Goal: Task Accomplishment & Management: Use online tool/utility

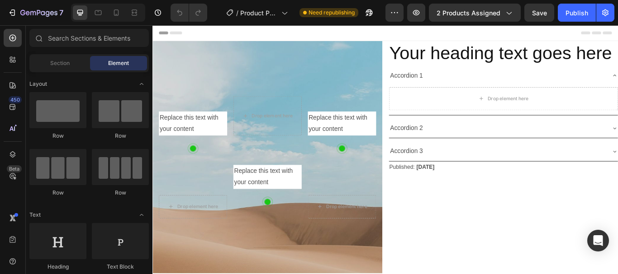
radio input "false"
click at [52, 36] on input "text" at bounding box center [88, 38] width 119 height 18
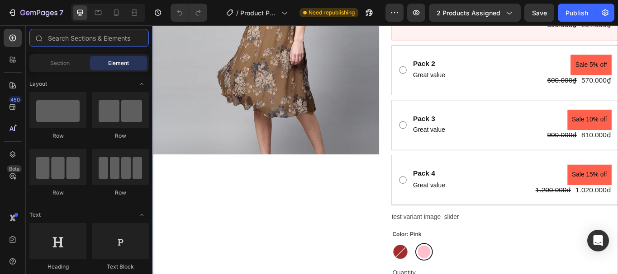
scroll to position [271, 0]
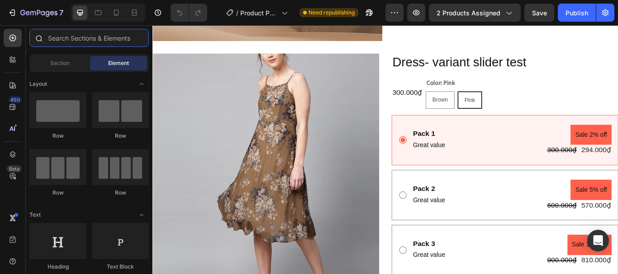
click at [57, 36] on input "text" at bounding box center [88, 38] width 119 height 18
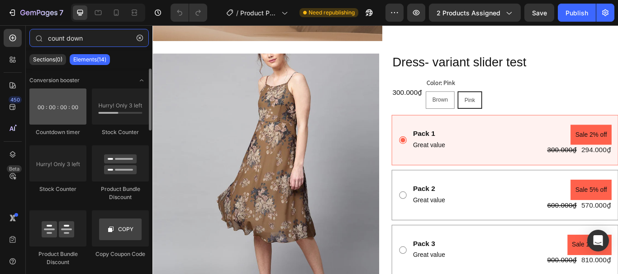
type input "count down"
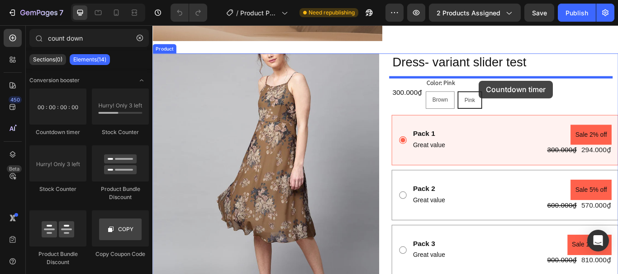
drag, startPoint x: 226, startPoint y: 137, endPoint x: 533, endPoint y: 90, distance: 310.2
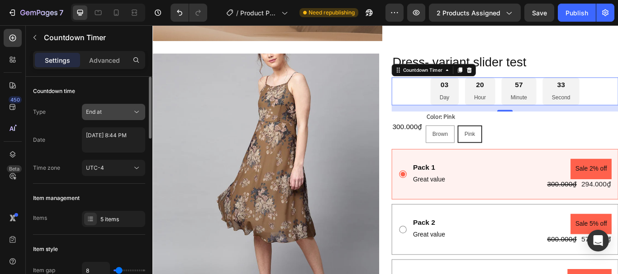
click at [128, 110] on div "End at" at bounding box center [109, 112] width 46 height 8
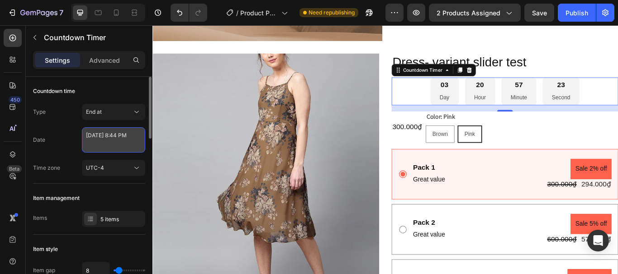
click at [125, 145] on textarea "[DATE] 8:44 PM" at bounding box center [113, 139] width 63 height 25
select select "20"
select select "44"
select select "false"
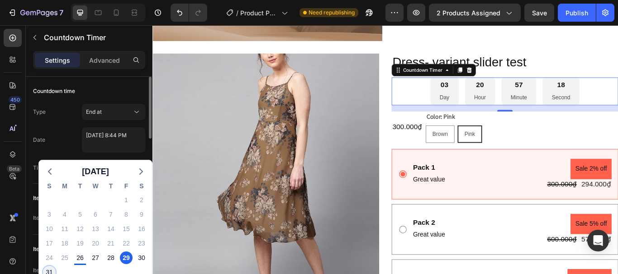
click at [47, 271] on div "31" at bounding box center [49, 272] width 13 height 13
type textarea "[DATE] 8:44 PM"
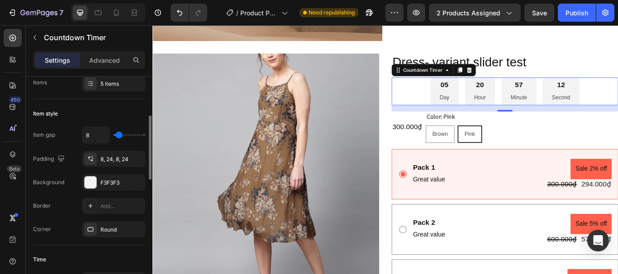
scroll to position [0, 0]
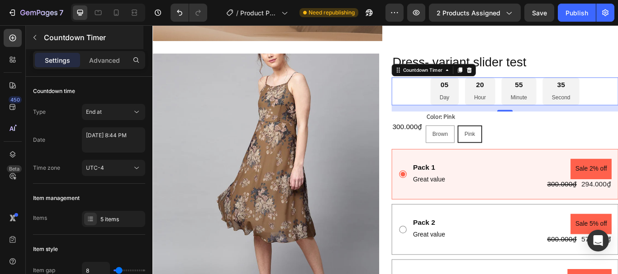
click at [30, 39] on button "button" at bounding box center [35, 37] width 14 height 14
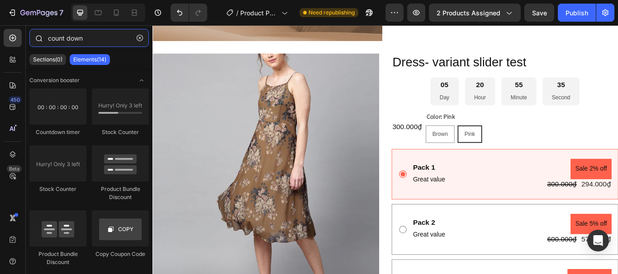
click at [71, 35] on input "count down" at bounding box center [88, 38] width 119 height 18
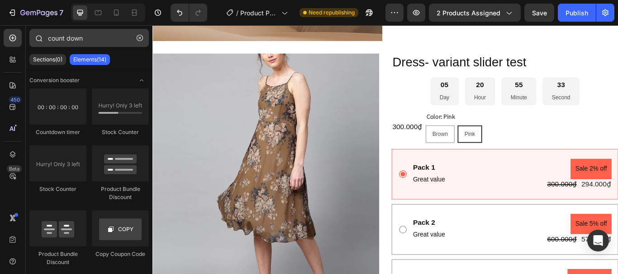
drag, startPoint x: 139, startPoint y: 40, endPoint x: 116, endPoint y: 36, distance: 23.8
click at [139, 38] on icon "button" at bounding box center [140, 38] width 6 height 6
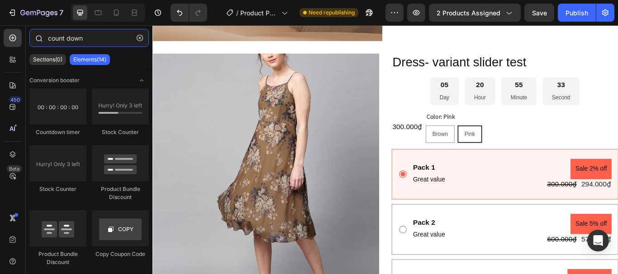
click at [139, 38] on input "count down" at bounding box center [88, 38] width 119 height 18
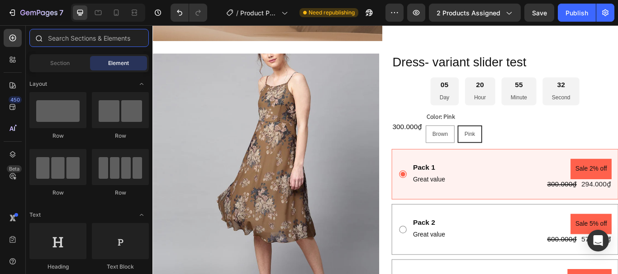
click at [108, 36] on input "text" at bounding box center [88, 38] width 119 height 18
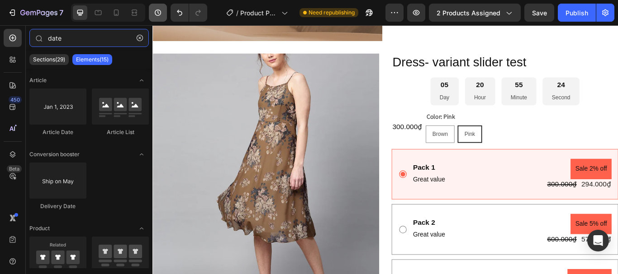
type input "date"
click at [78, 38] on input "date" at bounding box center [88, 38] width 119 height 18
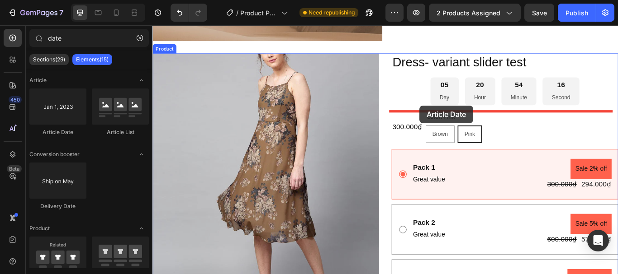
drag, startPoint x: 377, startPoint y: 166, endPoint x: 463, endPoint y: 119, distance: 98.9
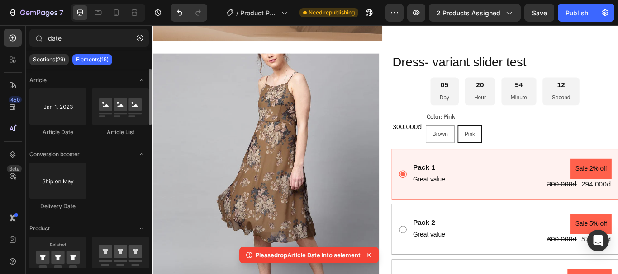
click at [76, 39] on input "date" at bounding box center [88, 38] width 119 height 18
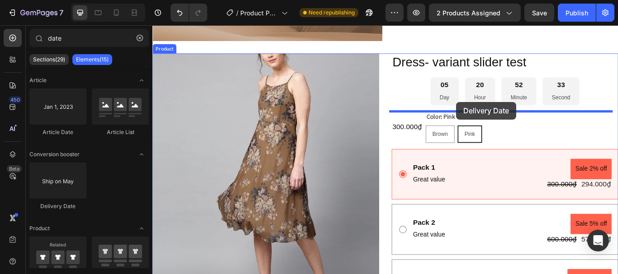
drag, startPoint x: 217, startPoint y: 206, endPoint x: 505, endPoint y: 115, distance: 301.3
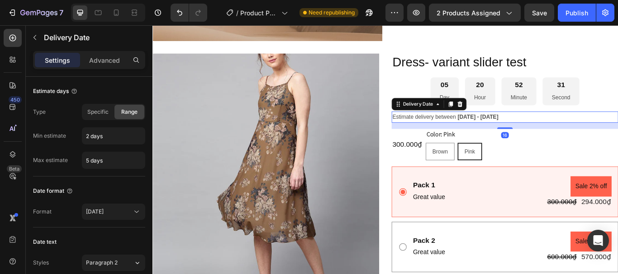
click at [448, 129] on span "Estimate delivery between" at bounding box center [469, 132] width 74 height 7
click at [93, 109] on span "Specific" at bounding box center [97, 112] width 21 height 8
type input "5 days"
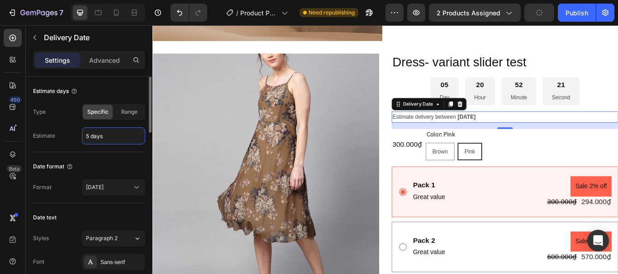
click at [110, 137] on input "5 days" at bounding box center [113, 136] width 62 height 16
click at [109, 138] on input "5 days" at bounding box center [113, 136] width 62 height 16
drag, startPoint x: 123, startPoint y: 137, endPoint x: 77, endPoint y: 139, distance: 45.7
click at [77, 141] on div "Estimate 5 days" at bounding box center [89, 135] width 112 height 17
click at [132, 185] on div "[DATE]" at bounding box center [109, 188] width 46 height 8
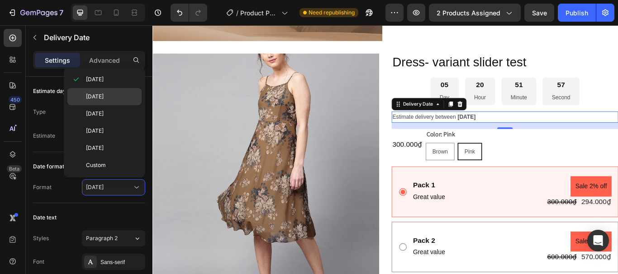
click at [104, 99] on span "[DATE]" at bounding box center [95, 97] width 18 height 8
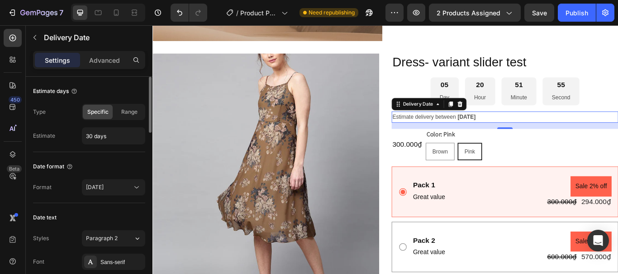
click at [110, 87] on div "Estimate days" at bounding box center [89, 91] width 112 height 14
click at [128, 112] on span "Range" at bounding box center [129, 112] width 16 height 8
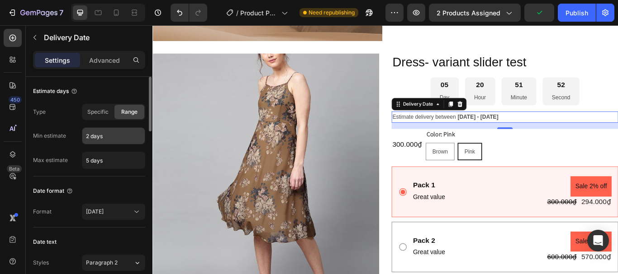
click at [111, 137] on input "2 days" at bounding box center [113, 136] width 62 height 16
click at [103, 114] on span "Specific" at bounding box center [97, 112] width 21 height 8
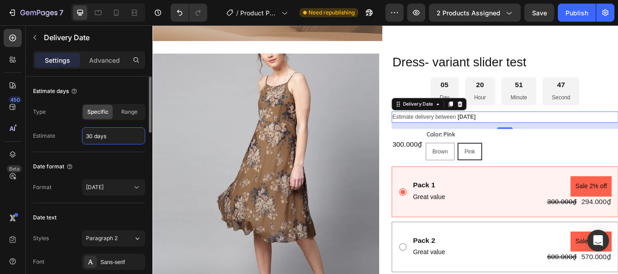
click at [123, 139] on input "30 days" at bounding box center [113, 136] width 62 height 16
click at [122, 137] on input "30 days" at bounding box center [113, 136] width 62 height 16
click at [513, 132] on span "[DATE]" at bounding box center [518, 132] width 21 height 7
click at [114, 127] on div "Type Specific Range Estimate 30 days" at bounding box center [89, 124] width 112 height 41
click at [116, 136] on input "30 days" at bounding box center [113, 136] width 62 height 16
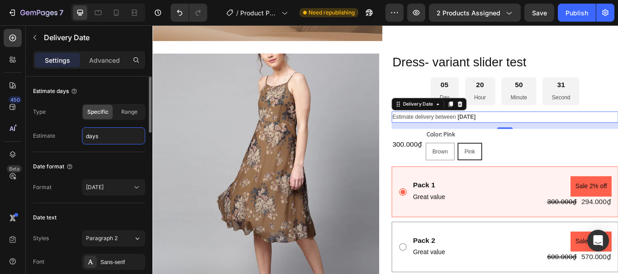
click at [115, 136] on input "days" at bounding box center [113, 136] width 62 height 16
click at [88, 135] on input "day" at bounding box center [113, 136] width 62 height 16
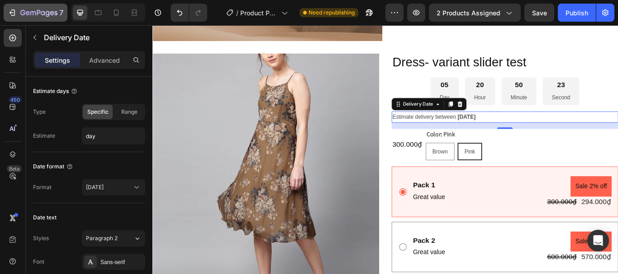
type input "30 days"
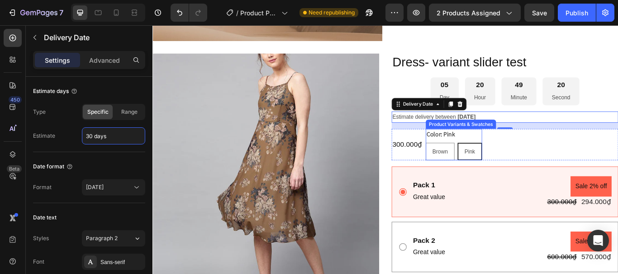
click at [443, 92] on div "05 Day 20 Hour 49 Minute 20 Second" at bounding box center [563, 102] width 264 height 33
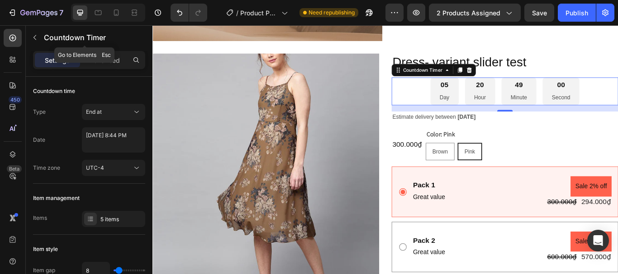
click at [31, 32] on button "button" at bounding box center [35, 37] width 14 height 14
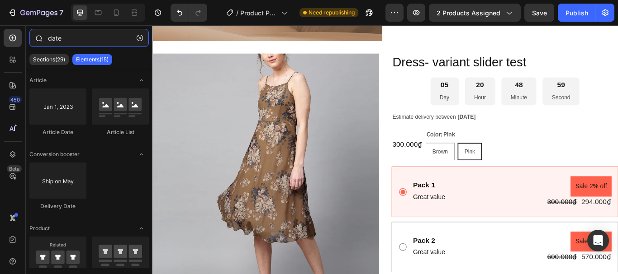
click at [73, 38] on input "date" at bounding box center [88, 38] width 119 height 18
type input "d"
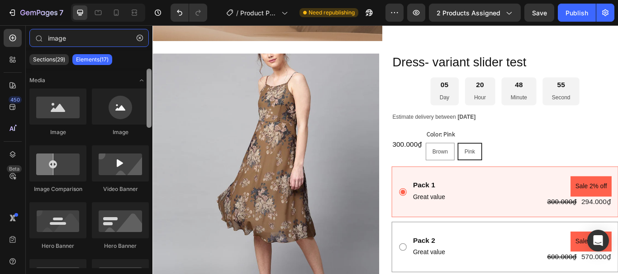
type input "image"
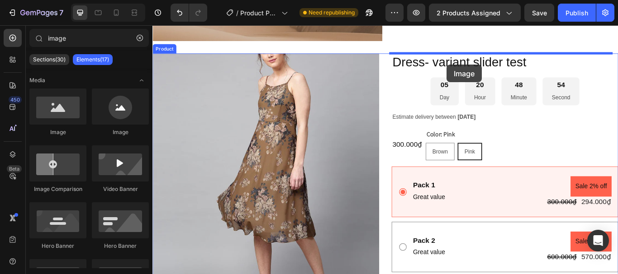
drag, startPoint x: 300, startPoint y: 137, endPoint x: 495, endPoint y: 71, distance: 206.2
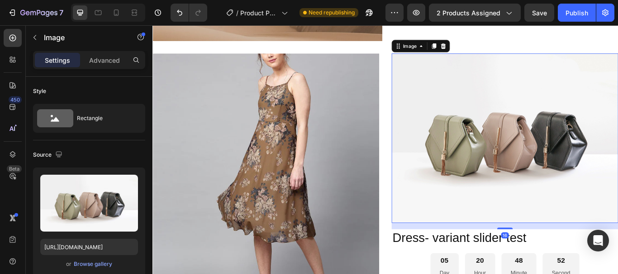
click at [469, 99] on img at bounding box center [563, 157] width 264 height 198
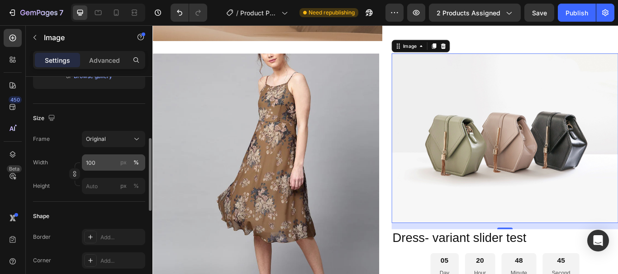
scroll to position [324, 0]
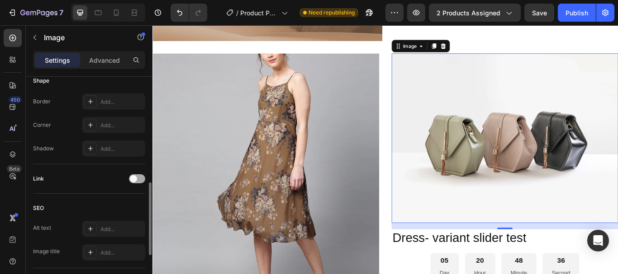
click at [140, 179] on div at bounding box center [137, 179] width 16 height 9
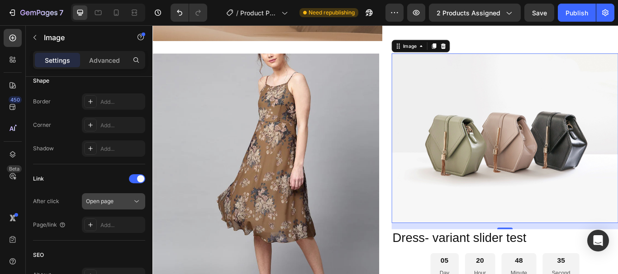
scroll to position [414, 0]
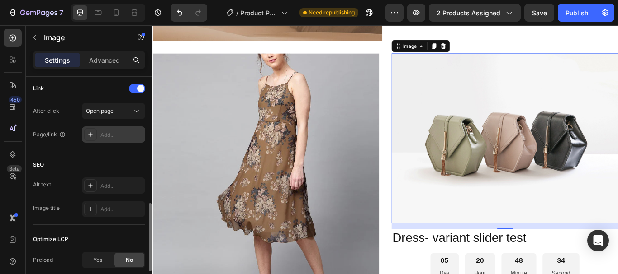
click at [123, 132] on div "Add..." at bounding box center [121, 135] width 42 height 8
click at [123, 111] on div "Open page" at bounding box center [109, 111] width 46 height 8
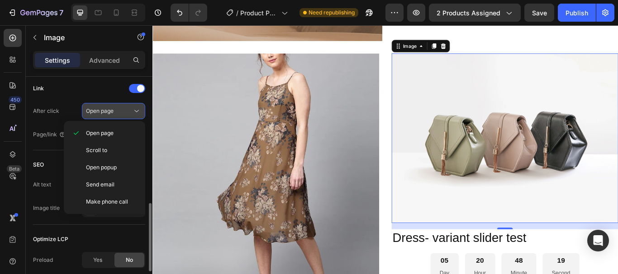
click at [116, 166] on span "Open popup" at bounding box center [101, 168] width 31 height 8
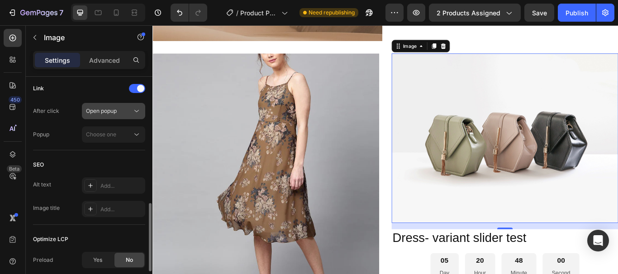
click at [122, 111] on div "Open popup" at bounding box center [109, 111] width 46 height 8
click at [85, 92] on div "Link" at bounding box center [89, 88] width 112 height 14
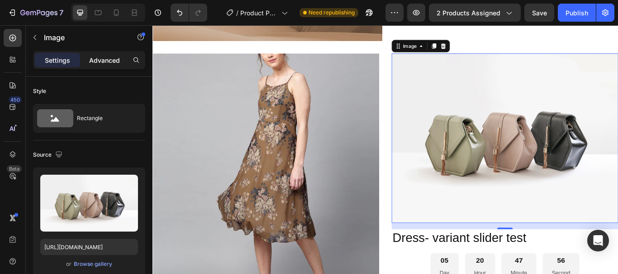
scroll to position [226, 0]
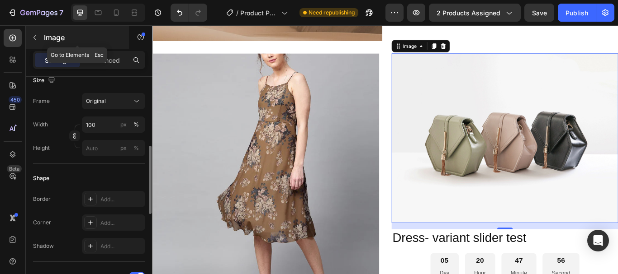
click at [33, 38] on icon "button" at bounding box center [34, 37] width 7 height 7
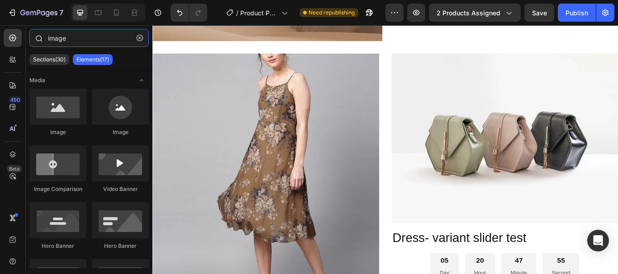
drag, startPoint x: 84, startPoint y: 38, endPoint x: 47, endPoint y: 38, distance: 37.1
click at [47, 38] on div "image" at bounding box center [89, 40] width 127 height 22
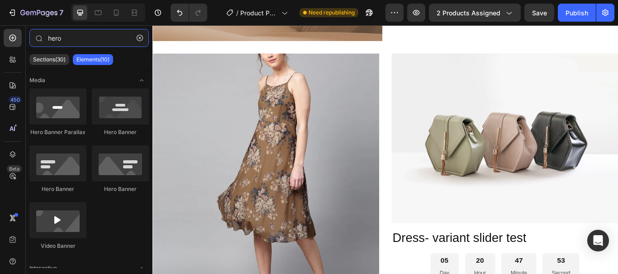
type input "hero"
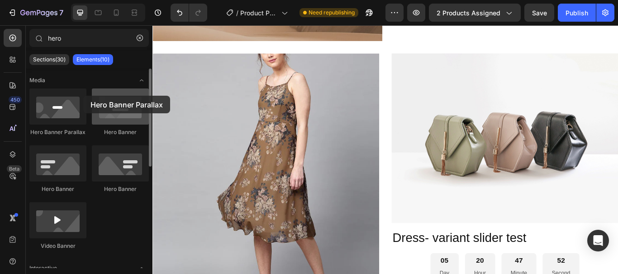
drag, startPoint x: 184, startPoint y: 92, endPoint x: 107, endPoint y: 99, distance: 77.2
click at [48, 102] on div at bounding box center [57, 107] width 57 height 36
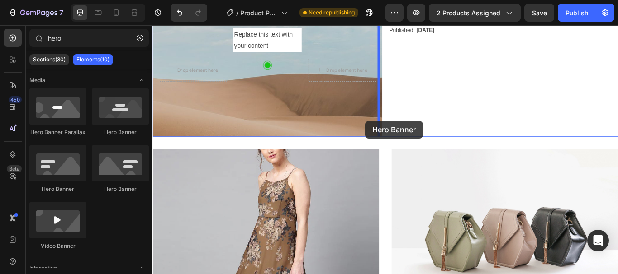
scroll to position [150, 0]
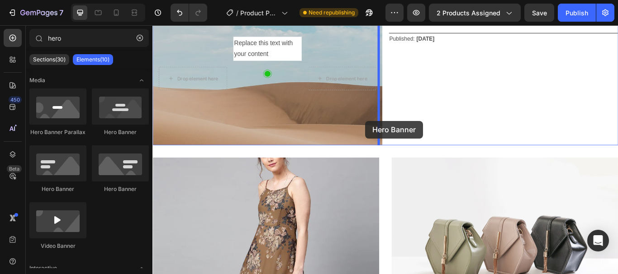
drag, startPoint x: 280, startPoint y: 137, endPoint x: 400, endPoint y: 137, distance: 120.3
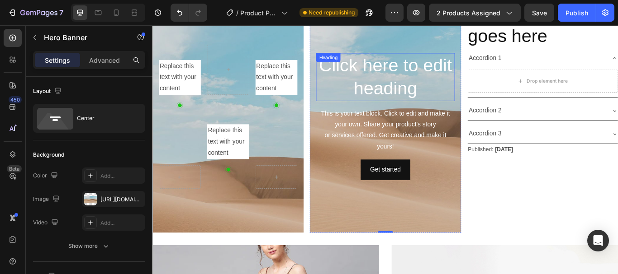
scroll to position [0, 0]
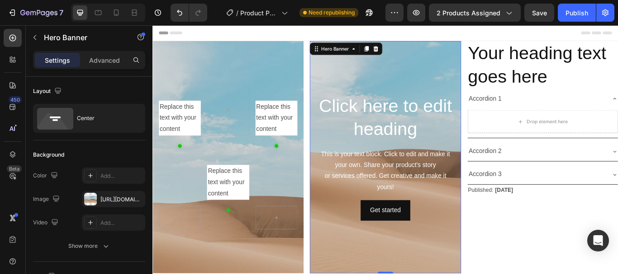
click at [379, 87] on div "Background Image" at bounding box center [423, 179] width 176 height 271
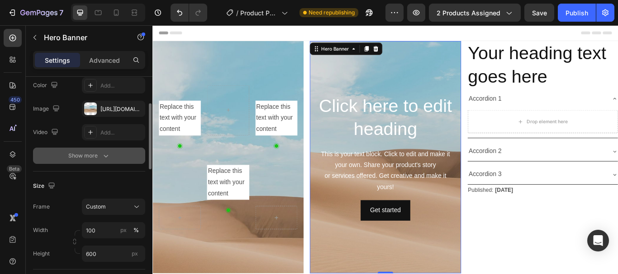
click at [88, 163] on button "Show more" at bounding box center [89, 156] width 112 height 16
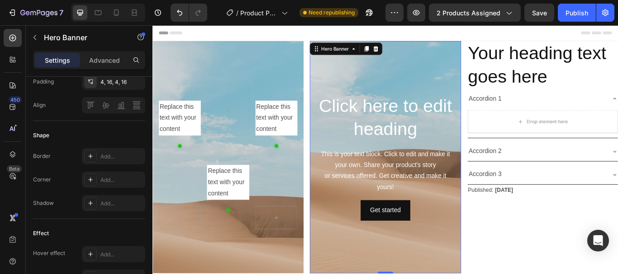
scroll to position [452, 0]
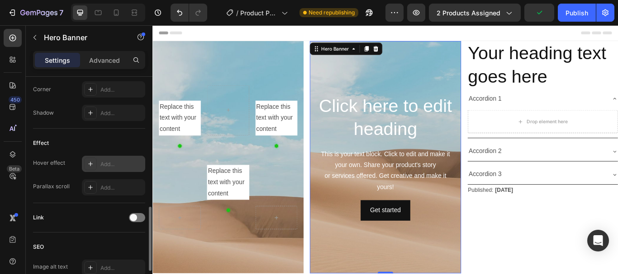
click at [107, 161] on div "Add..." at bounding box center [121, 164] width 42 height 8
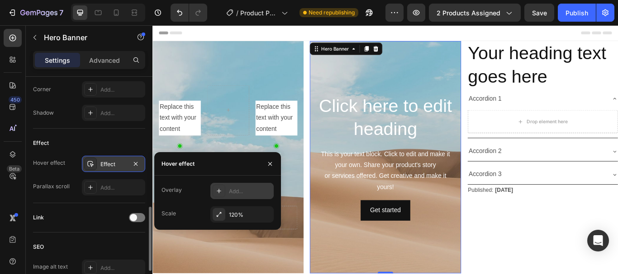
click at [243, 189] on div "Add..." at bounding box center [250, 192] width 42 height 8
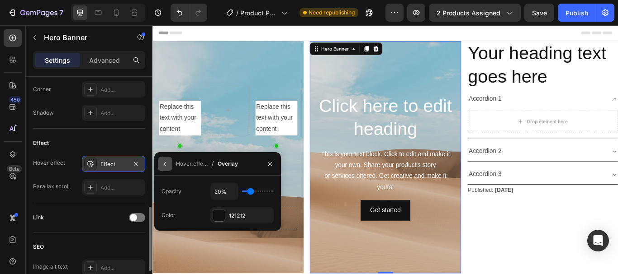
click at [165, 163] on icon "button" at bounding box center [165, 164] width 2 height 4
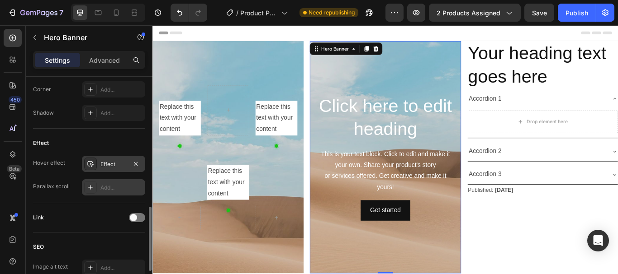
click at [94, 187] on div at bounding box center [90, 187] width 13 height 13
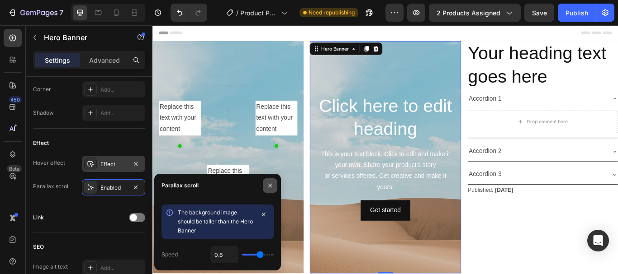
scroll to position [90, 0]
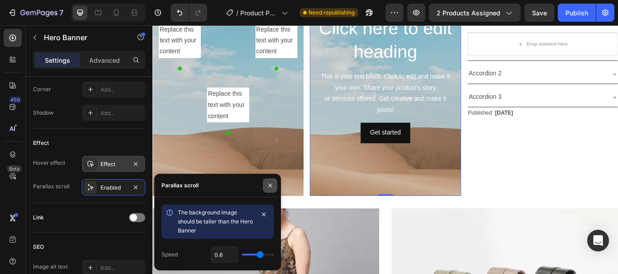
click at [272, 185] on icon "button" at bounding box center [269, 185] width 7 height 7
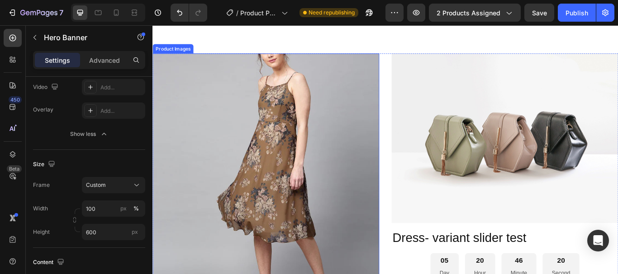
scroll to position [362, 0]
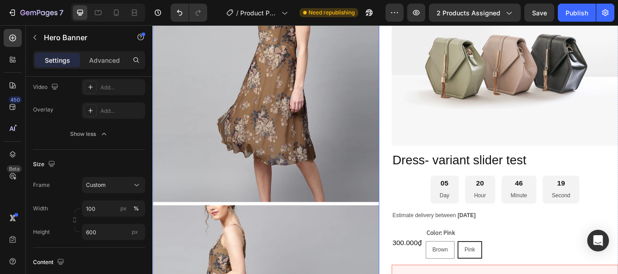
click at [368, 124] on img at bounding box center [284, 100] width 264 height 264
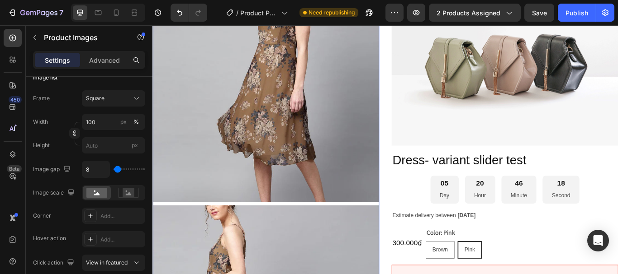
click at [539, 116] on img at bounding box center [563, 67] width 264 height 198
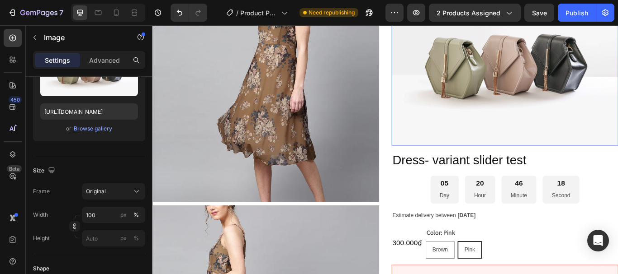
click at [535, 164] on img at bounding box center [563, 67] width 264 height 198
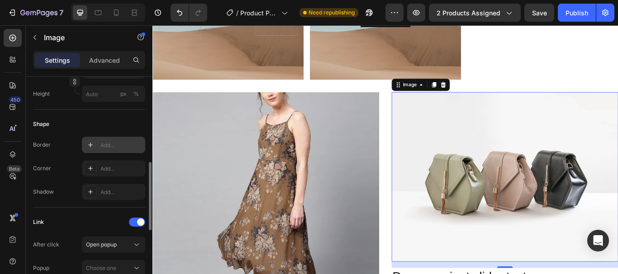
scroll to position [326, 0]
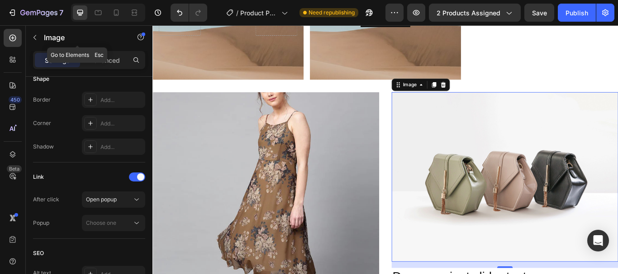
click at [39, 35] on button "button" at bounding box center [35, 37] width 14 height 14
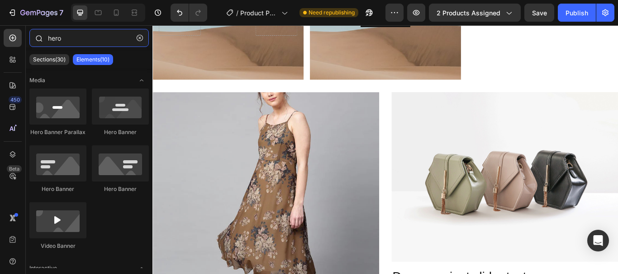
click at [73, 38] on input "hero" at bounding box center [88, 38] width 119 height 18
drag, startPoint x: 73, startPoint y: 38, endPoint x: 36, endPoint y: 38, distance: 37.5
click at [36, 38] on div "hero" at bounding box center [89, 40] width 127 height 22
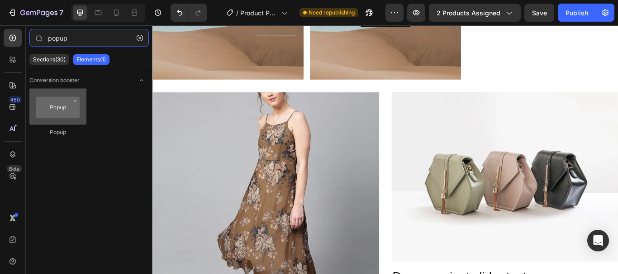
type input "popup"
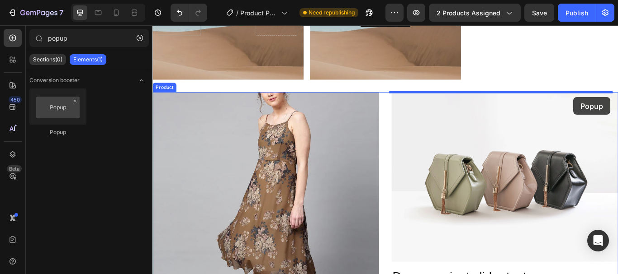
drag, startPoint x: 214, startPoint y: 140, endPoint x: 642, endPoint y: 109, distance: 429.6
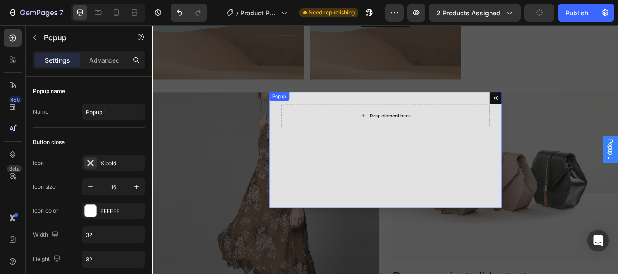
click at [356, 127] on div "Drop element here" at bounding box center [423, 131] width 242 height 27
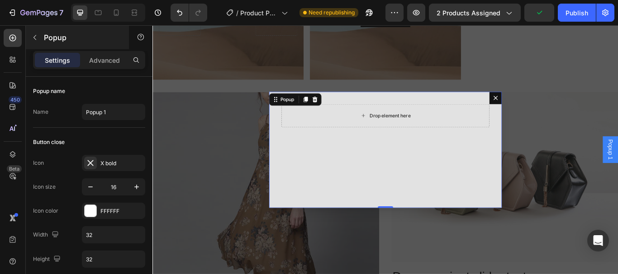
click at [30, 32] on button "button" at bounding box center [35, 37] width 14 height 14
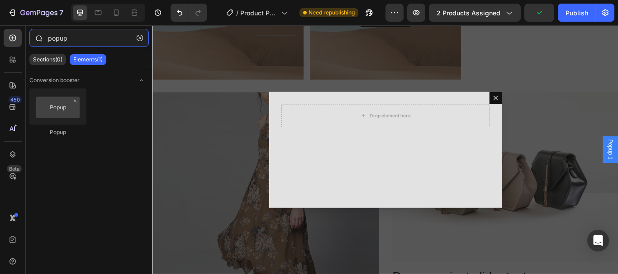
click at [65, 38] on input "popup" at bounding box center [88, 38] width 119 height 18
drag, startPoint x: 65, startPoint y: 39, endPoint x: 38, endPoint y: 39, distance: 27.6
click at [38, 39] on div "popup" at bounding box center [89, 40] width 127 height 22
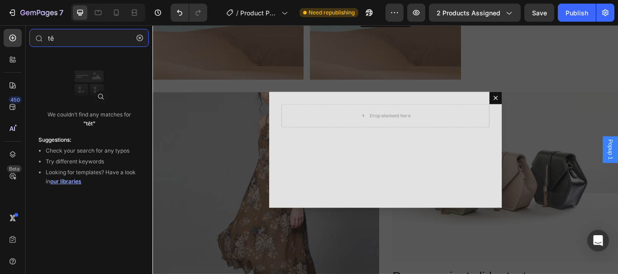
type input "t"
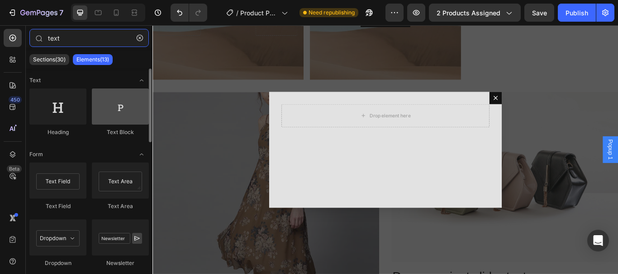
type input "text"
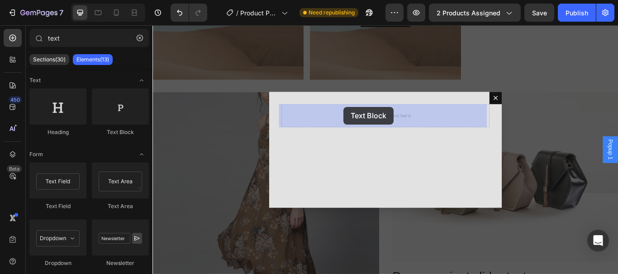
drag, startPoint x: 210, startPoint y: 148, endPoint x: 375, endPoint y: 121, distance: 167.2
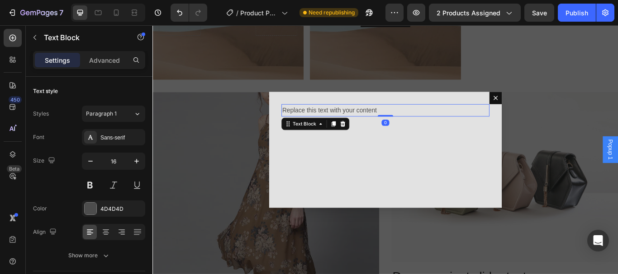
click at [372, 123] on div "Replace this text with your content" at bounding box center [423, 125] width 242 height 15
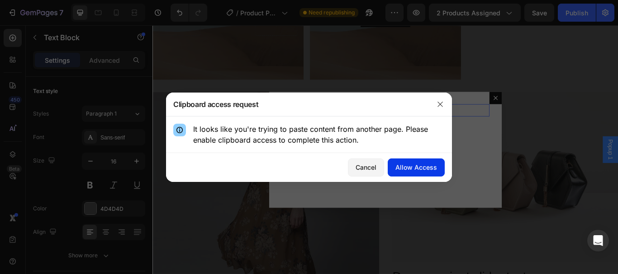
click at [409, 171] on div "Allow Access" at bounding box center [416, 167] width 42 height 9
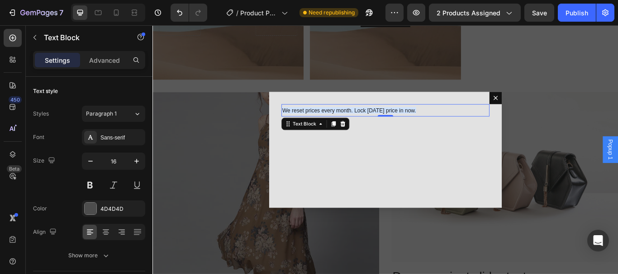
click at [330, 126] on span "We reset prices every month. Lock [DATE] price in now." at bounding box center [381, 124] width 156 height 7
click at [446, 172] on div "We reset prices every month. Lock [DATE] price in now. Text Block 0" at bounding box center [423, 171] width 271 height 136
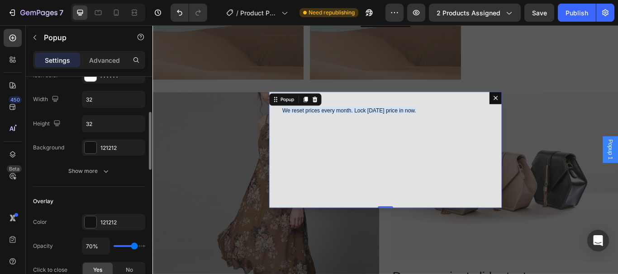
scroll to position [90, 0]
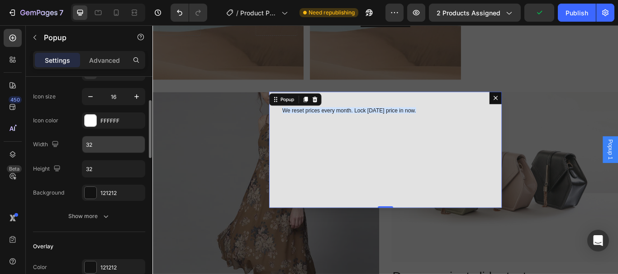
click at [106, 143] on input "32" at bounding box center [113, 145] width 62 height 16
type input "1"
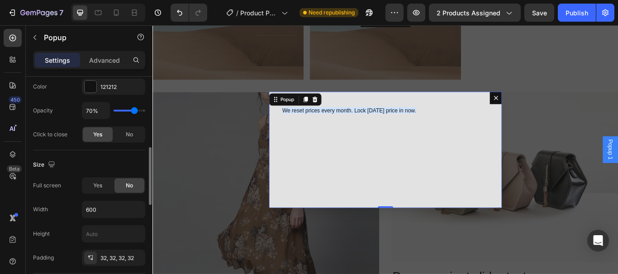
scroll to position [362, 0]
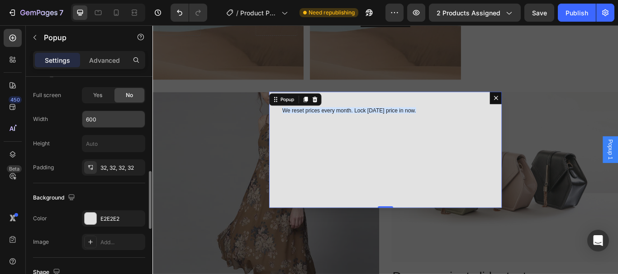
type input "31"
click at [113, 121] on input "600" at bounding box center [113, 119] width 62 height 16
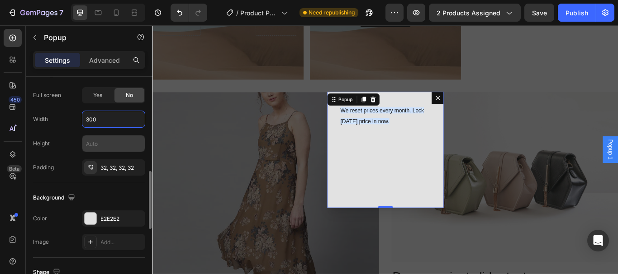
type input "300"
click at [109, 146] on input "text" at bounding box center [113, 144] width 62 height 16
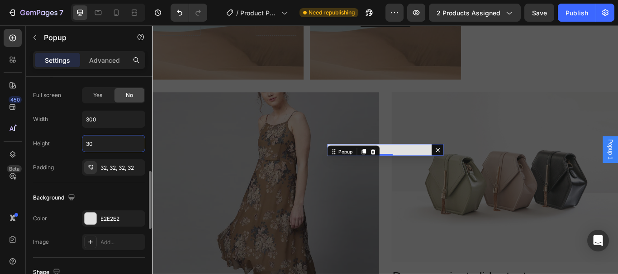
type input "3"
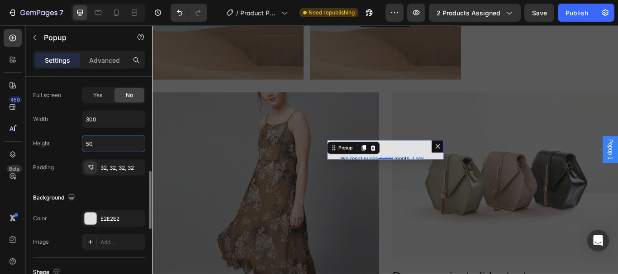
type input "5"
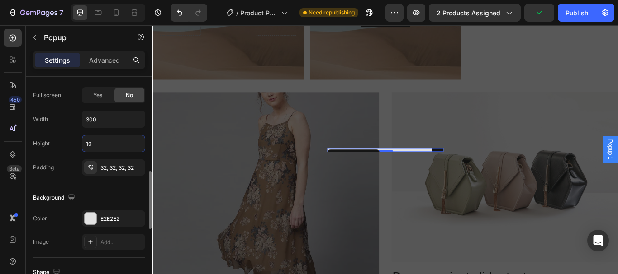
type input "1"
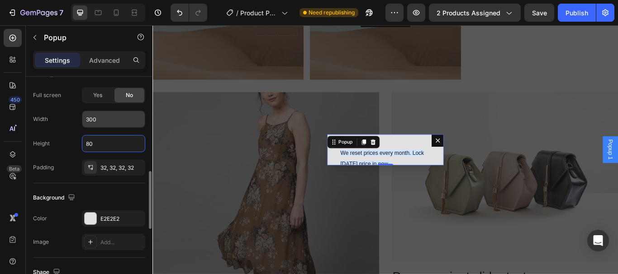
type input "80"
click at [118, 114] on input "300" at bounding box center [113, 119] width 62 height 16
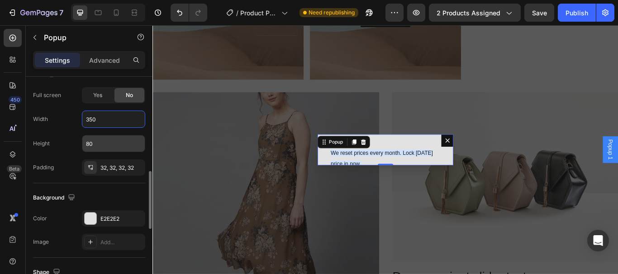
type input "350"
click at [106, 145] on input "80" at bounding box center [113, 144] width 62 height 16
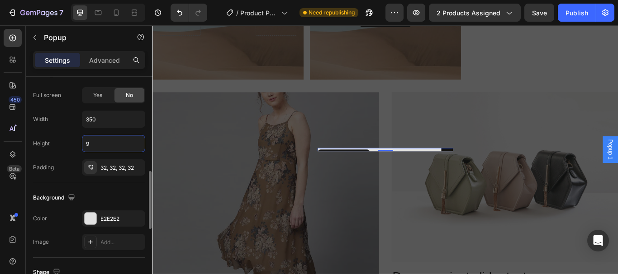
type input "90"
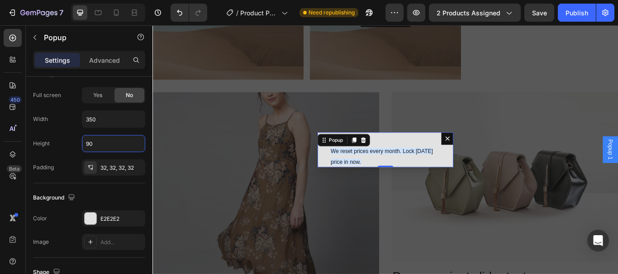
click at [454, 138] on div "Backdrop" at bounding box center [423, 170] width 543 height 291
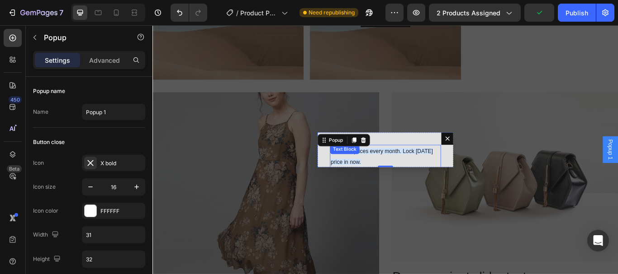
click at [406, 173] on span "We reset prices every month. Lock [DATE] price in now." at bounding box center [419, 179] width 119 height 20
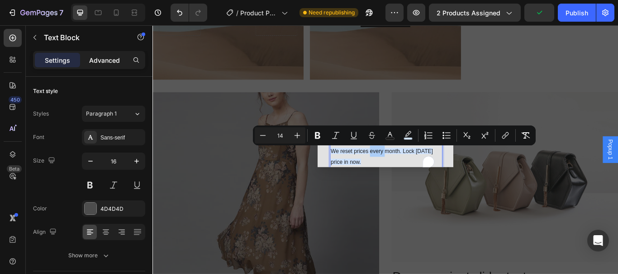
click at [112, 59] on p "Advanced" at bounding box center [104, 60] width 31 height 9
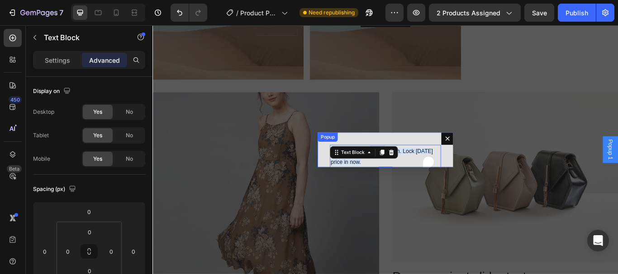
click at [373, 156] on div "We reset prices every month. Lock [DATE] price in now. Text Block 0 Popup" at bounding box center [423, 171] width 158 height 41
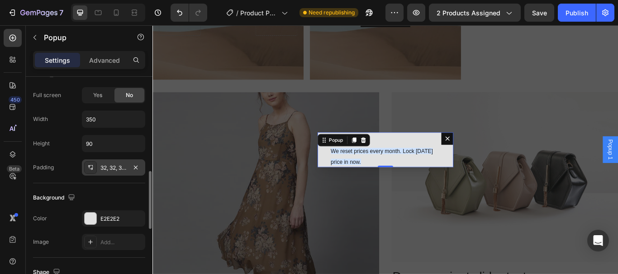
click at [119, 166] on div "32, 32, 32, 32" at bounding box center [113, 168] width 26 height 8
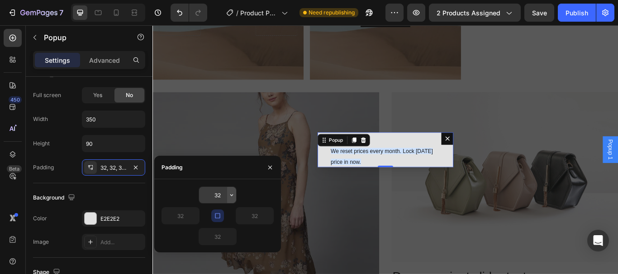
click at [230, 193] on icon "button" at bounding box center [231, 195] width 7 height 7
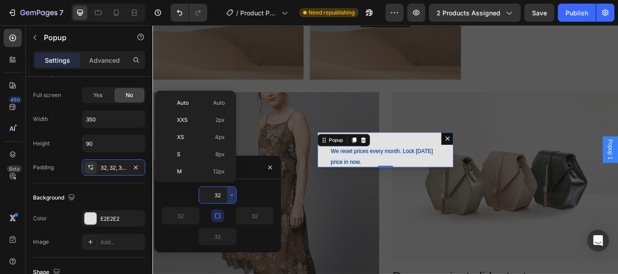
scroll to position [65, 0]
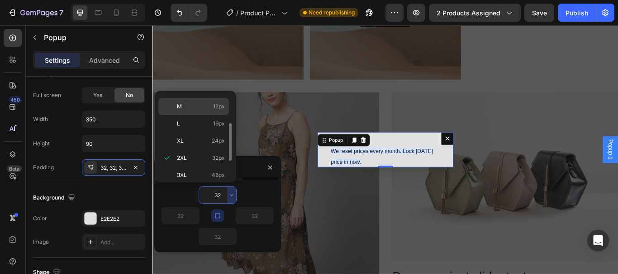
click at [193, 104] on p "M 12px" at bounding box center [201, 107] width 48 height 8
type input "12"
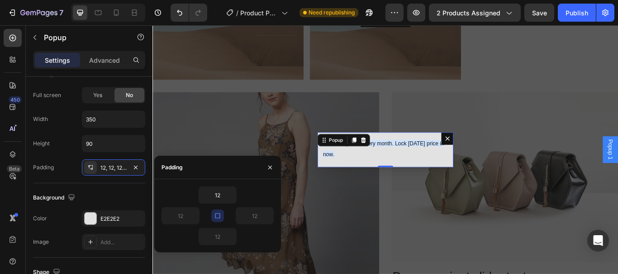
click at [526, 179] on div "Backdrop" at bounding box center [423, 170] width 543 height 291
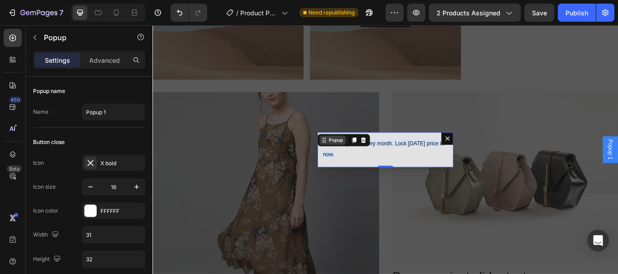
click at [368, 160] on div "Popup" at bounding box center [366, 160] width 20 height 8
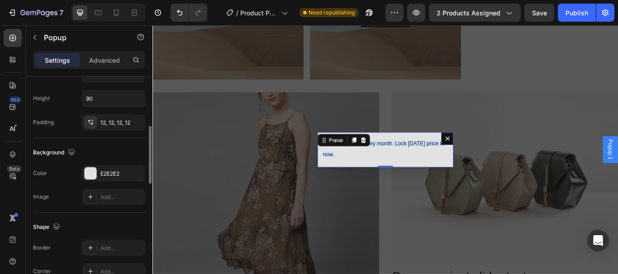
scroll to position [362, 0]
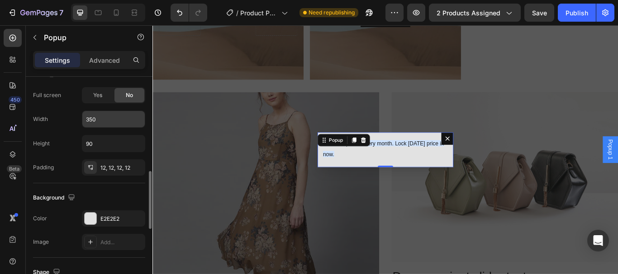
click at [110, 117] on input "350" at bounding box center [113, 119] width 62 height 16
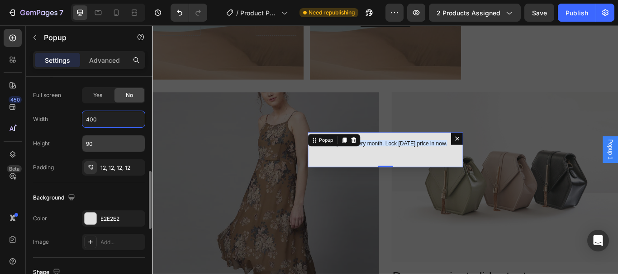
type input "400"
click at [100, 145] on input "90" at bounding box center [113, 144] width 62 height 16
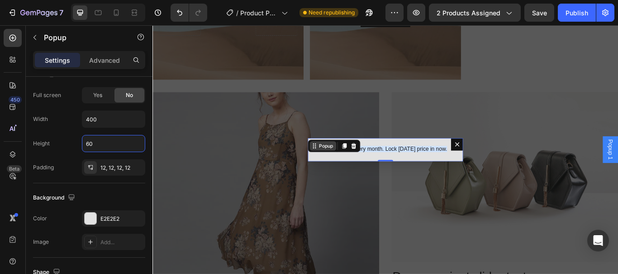
type input "60"
click at [350, 166] on div "Popup" at bounding box center [354, 166] width 20 height 8
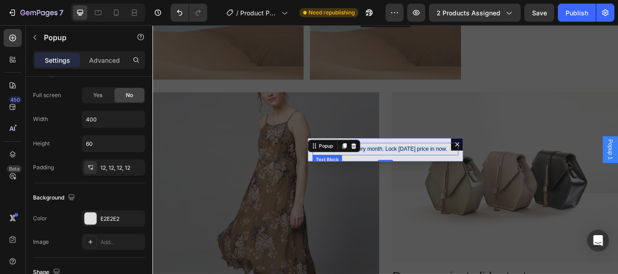
click at [425, 170] on span "We reset prices every month. Lock [DATE] price in now." at bounding box center [418, 169] width 156 height 7
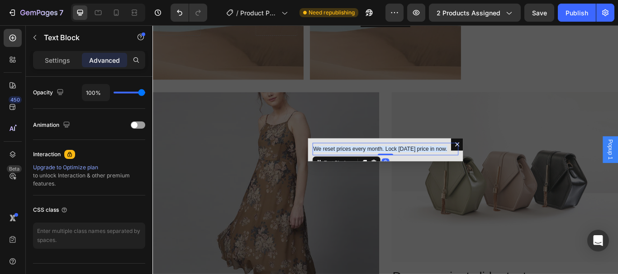
scroll to position [0, 0]
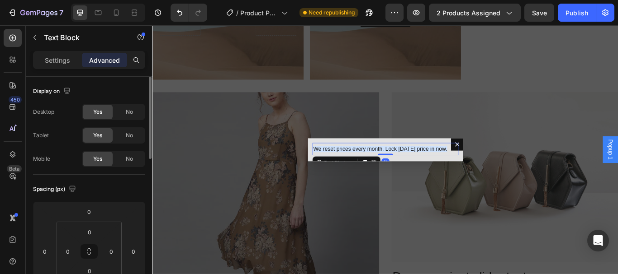
click at [353, 167] on span "We reset prices every month. Lock [DATE] price in now." at bounding box center [418, 169] width 156 height 7
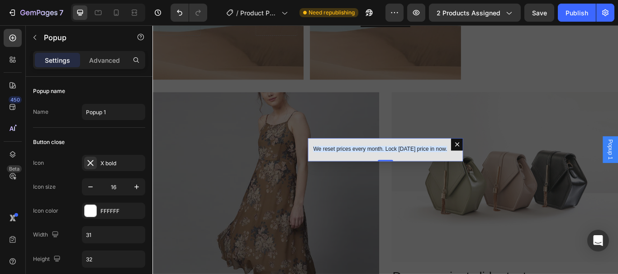
click at [354, 179] on div "Text Block" at bounding box center [356, 182] width 34 height 11
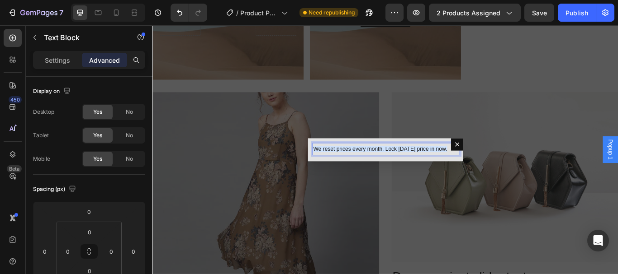
click at [362, 184] on div "We reset prices every month. Lock [DATE] price in now. Text Block 0" at bounding box center [423, 170] width 181 height 27
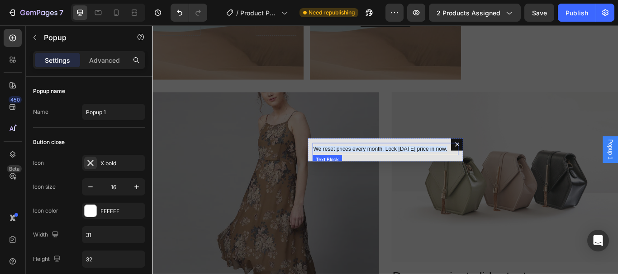
click at [360, 164] on p "We reset prices every month. Lock [DATE] price in now." at bounding box center [424, 170] width 168 height 13
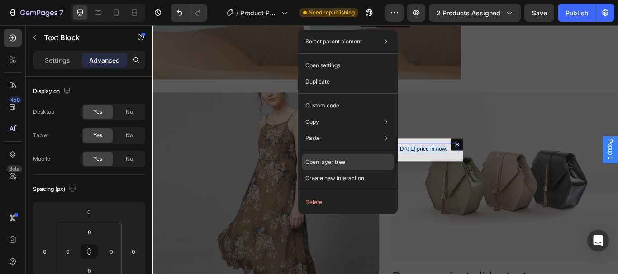
click at [351, 160] on div "Open layer tree" at bounding box center [348, 162] width 92 height 16
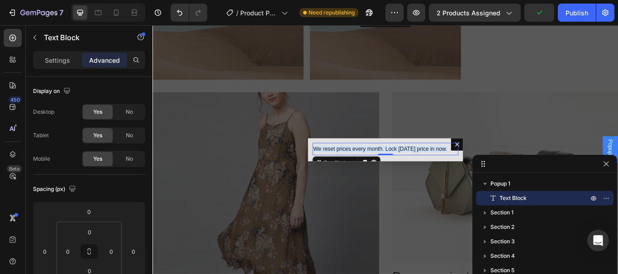
drag, startPoint x: 495, startPoint y: 65, endPoint x: 540, endPoint y: 167, distance: 111.5
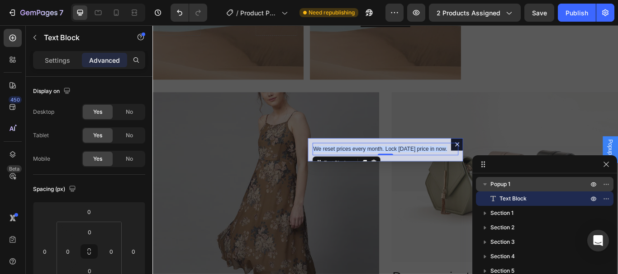
drag, startPoint x: 504, startPoint y: 184, endPoint x: 426, endPoint y: 137, distance: 90.6
click at [504, 184] on span "Popup 1" at bounding box center [500, 184] width 20 height 9
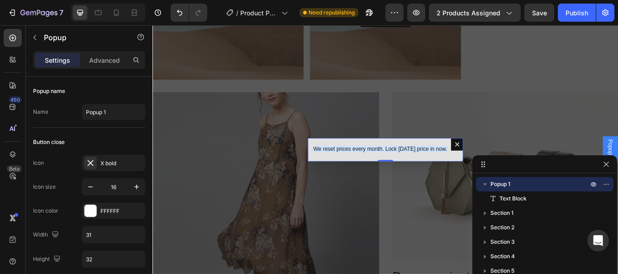
click at [344, 160] on div "We reset prices every month. Lock [DATE] price in now. Text Block" at bounding box center [423, 170] width 181 height 27
drag, startPoint x: 208, startPoint y: 83, endPoint x: 183, endPoint y: 69, distance: 29.3
click at [209, 83] on div "Backdrop" at bounding box center [423, 170] width 543 height 291
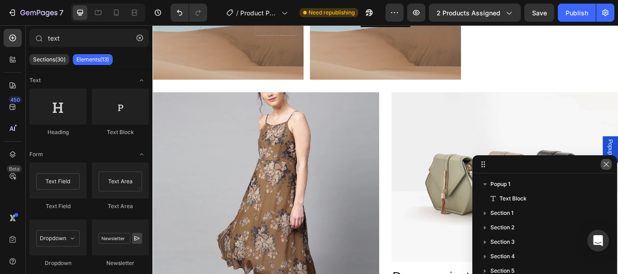
click at [605, 166] on icon "button" at bounding box center [605, 164] width 7 height 7
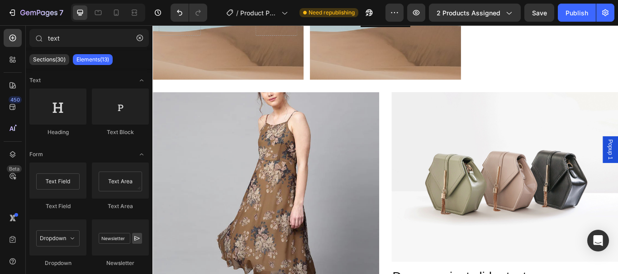
scroll to position [181, 0]
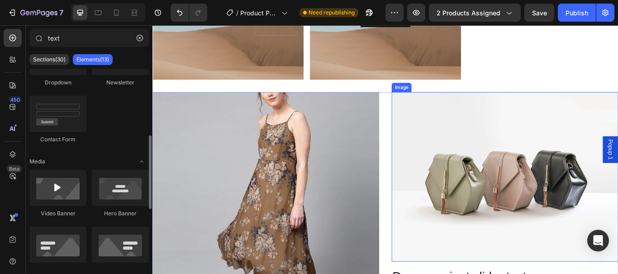
click at [481, 156] on img at bounding box center [563, 203] width 264 height 198
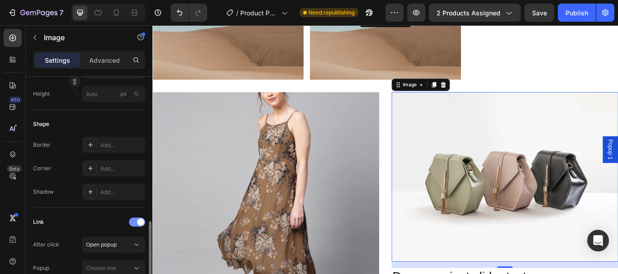
scroll to position [326, 0]
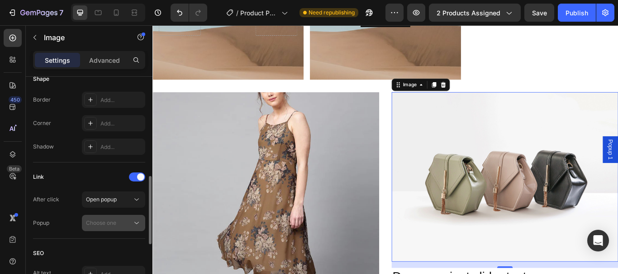
click at [122, 215] on button "Choose one" at bounding box center [113, 223] width 63 height 16
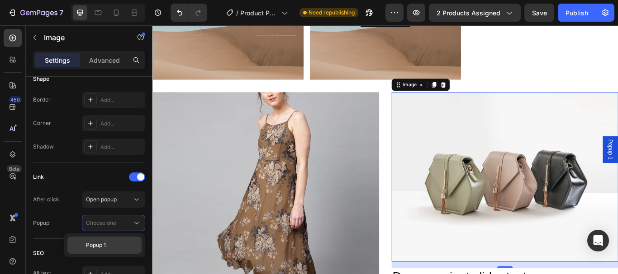
drag, startPoint x: 119, startPoint y: 245, endPoint x: 48, endPoint y: 159, distance: 111.8
click at [119, 245] on p "Popup 1" at bounding box center [112, 245] width 52 height 8
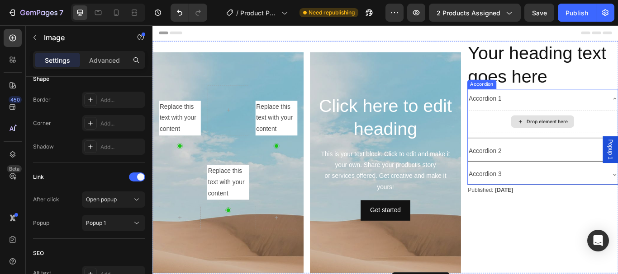
scroll to position [316, 0]
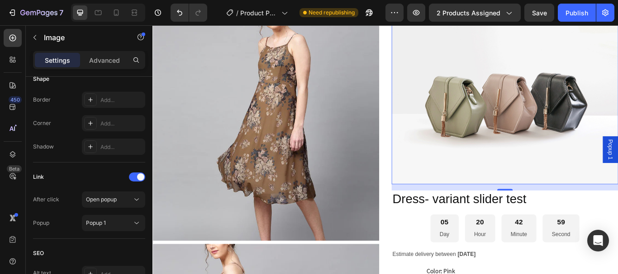
click at [533, 142] on img at bounding box center [563, 112] width 264 height 198
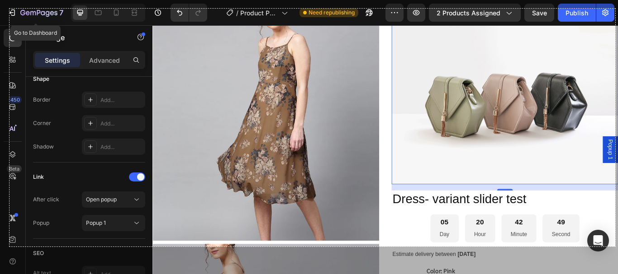
drag, startPoint x: 9, startPoint y: 9, endPoint x: 615, endPoint y: 241, distance: 648.7
click at [616, 250] on div "1339 X 527" at bounding box center [309, 137] width 618 height 274
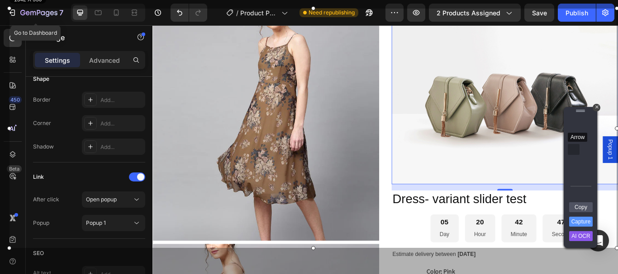
click at [571, 149] on div "Arrow" at bounding box center [573, 149] width 12 height 11
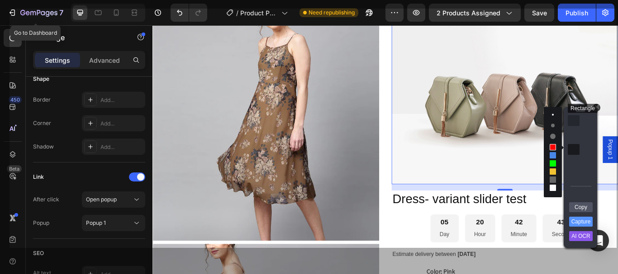
click at [574, 120] on div "Rectangle" at bounding box center [573, 120] width 12 height 11
click at [580, 220] on link "Capture" at bounding box center [581, 222] width 24 height 10
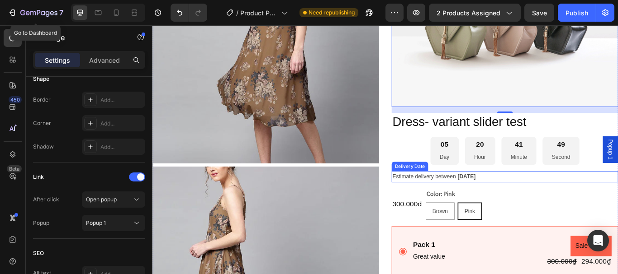
scroll to position [452, 0]
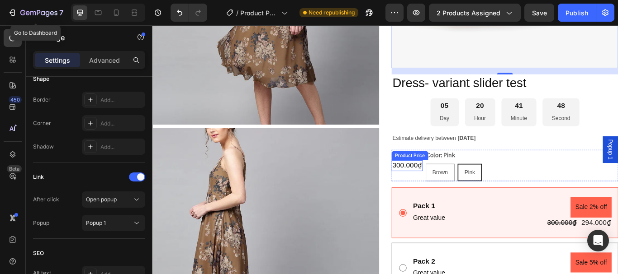
click at [449, 186] on div "300.000₫" at bounding box center [449, 189] width 36 height 12
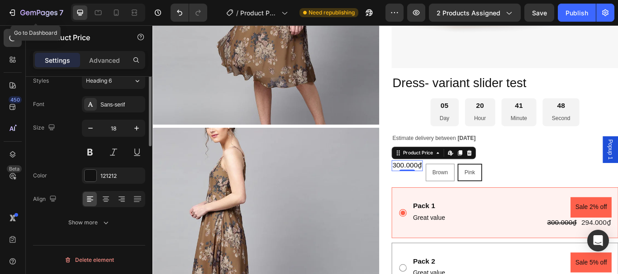
scroll to position [0, 0]
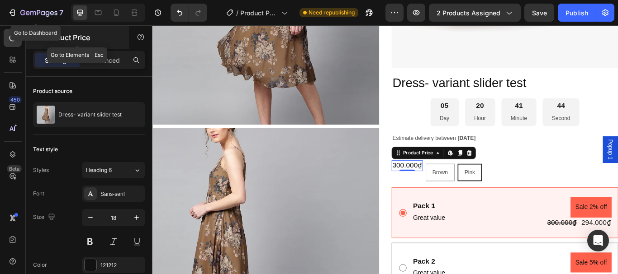
click at [103, 26] on div "Product Price" at bounding box center [77, 38] width 103 height 24
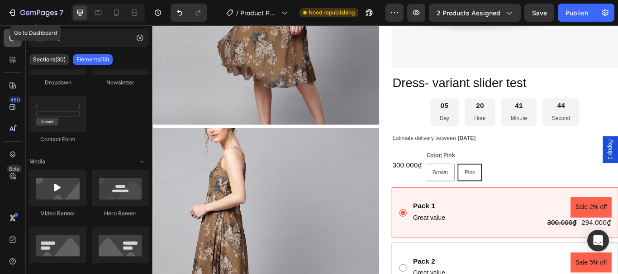
click at [11, 39] on icon at bounding box center [12, 37] width 9 height 9
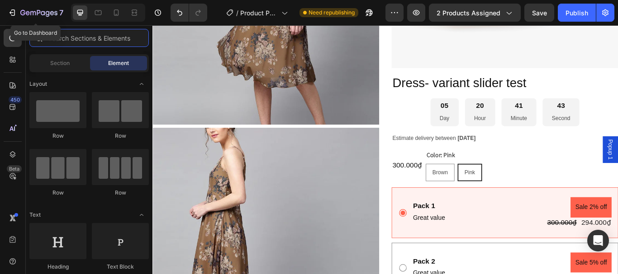
click at [77, 38] on input "text" at bounding box center [88, 38] width 119 height 18
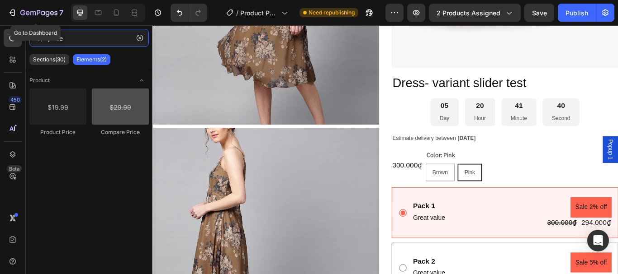
type input "price"
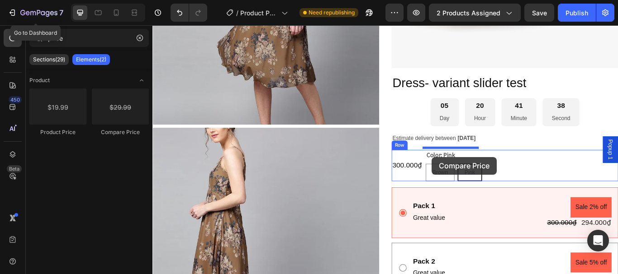
drag, startPoint x: 367, startPoint y: 174, endPoint x: 477, endPoint y: 179, distance: 110.9
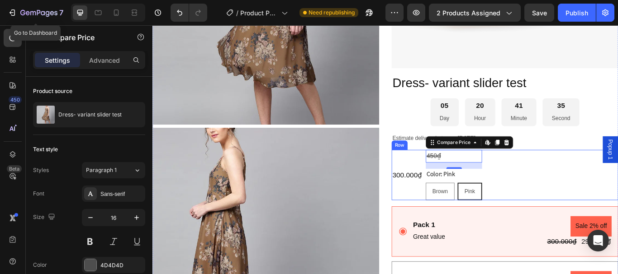
click at [446, 179] on div "300.000₫ Product Price Product Price" at bounding box center [449, 200] width 36 height 59
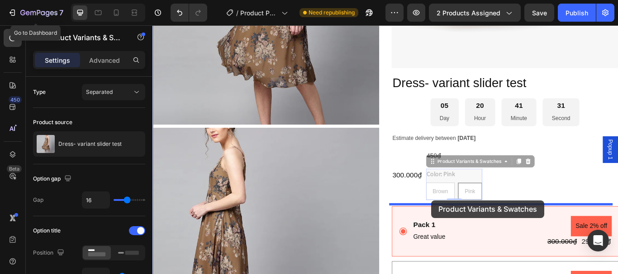
drag, startPoint x: 500, startPoint y: 227, endPoint x: 477, endPoint y: 230, distance: 23.6
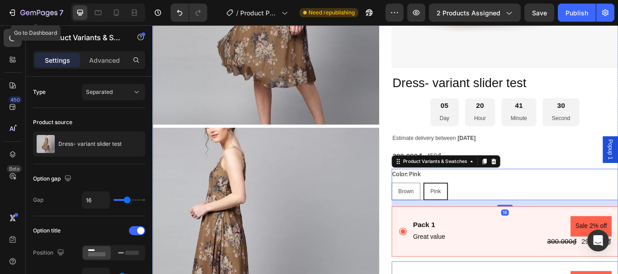
click at [528, 153] on span "[DATE]" at bounding box center [518, 156] width 21 height 7
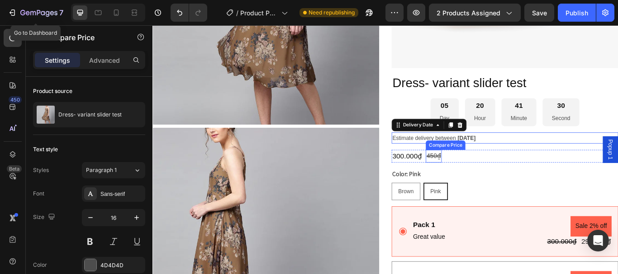
click at [477, 176] on div "450₫" at bounding box center [480, 178] width 19 height 15
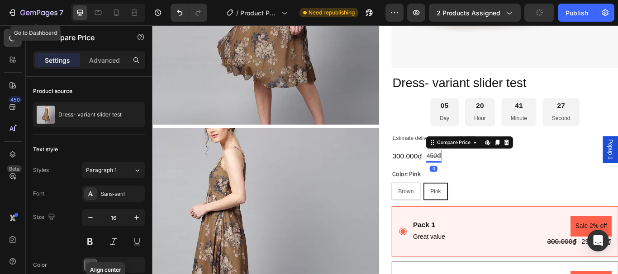
scroll to position [141, 0]
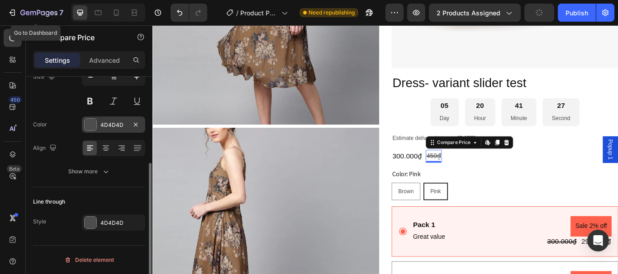
click at [88, 122] on div at bounding box center [91, 125] width 12 height 12
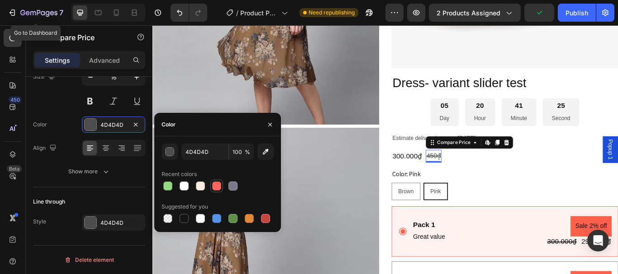
drag, startPoint x: 213, startPoint y: 184, endPoint x: 442, endPoint y: 56, distance: 261.7
click at [213, 184] on div at bounding box center [216, 186] width 9 height 9
type input "FF665F"
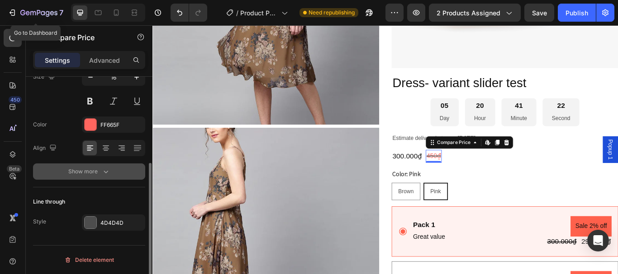
click at [86, 173] on div "Show more" at bounding box center [89, 171] width 42 height 9
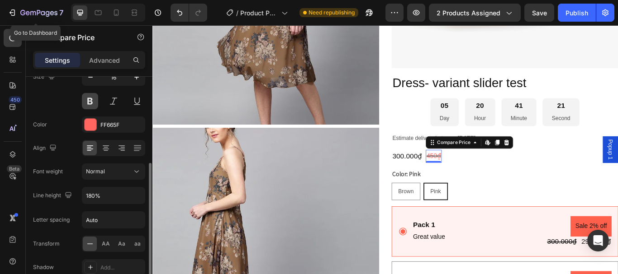
click at [92, 100] on button at bounding box center [90, 101] width 16 height 16
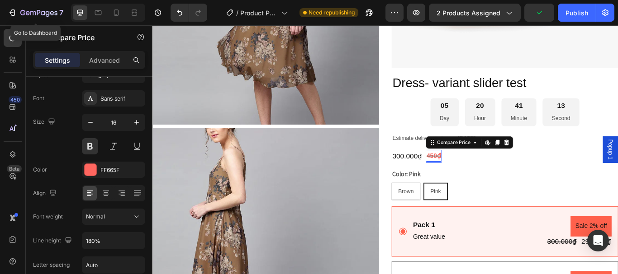
click at [12, 42] on icon at bounding box center [12, 37] width 9 height 9
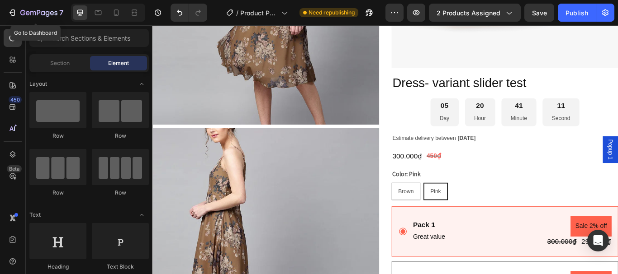
click at [45, 32] on div at bounding box center [38, 38] width 18 height 18
click at [71, 31] on input "text" at bounding box center [88, 38] width 119 height 18
click at [472, 174] on div "450₫" at bounding box center [480, 178] width 19 height 15
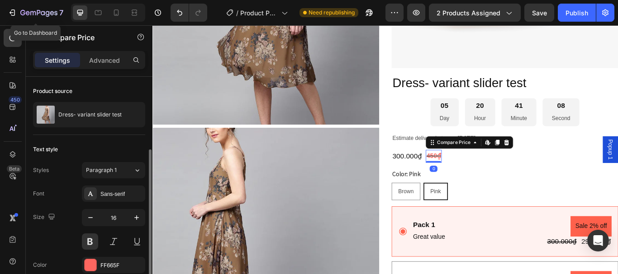
scroll to position [90, 0]
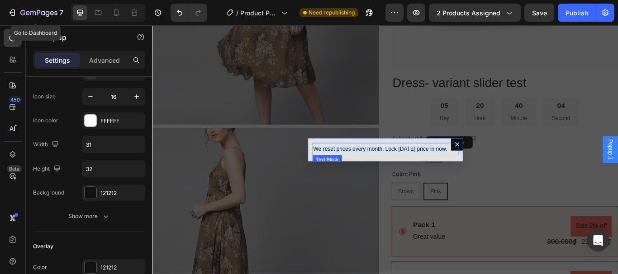
scroll to position [0, 0]
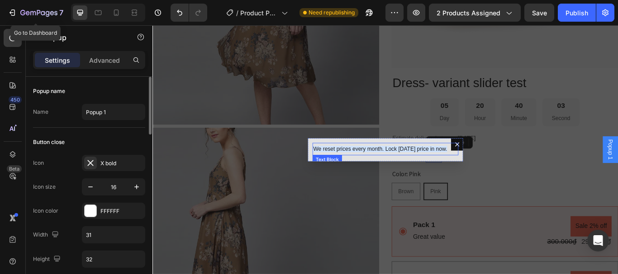
click at [451, 169] on span "We reset prices every month. Lock [DATE] price in now." at bounding box center [418, 169] width 156 height 7
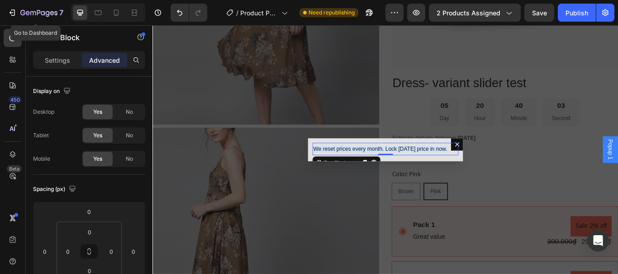
click at [451, 169] on span "We reset prices every month. Lock [DATE] price in now." at bounding box center [418, 169] width 156 height 7
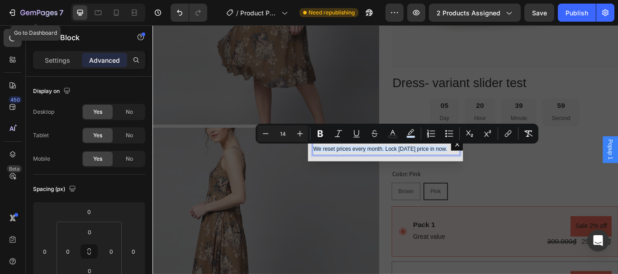
click at [563, 180] on div "Backdrop" at bounding box center [423, 170] width 543 height 291
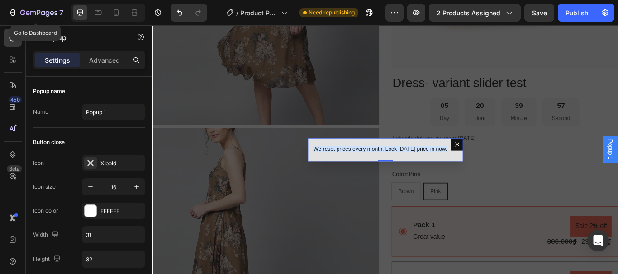
click at [505, 159] on button "Dialog content" at bounding box center [507, 164] width 14 height 14
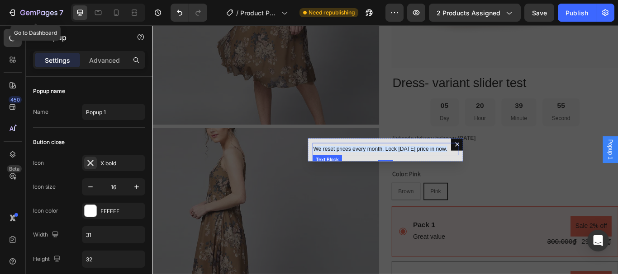
click at [433, 164] on p "We reset prices every month. Lock [DATE] price in now." at bounding box center [424, 170] width 168 height 13
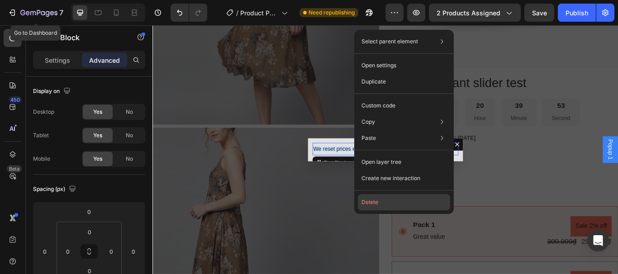
drag, startPoint x: 385, startPoint y: 202, endPoint x: 319, endPoint y: 127, distance: 99.9
click at [385, 202] on button "Delete" at bounding box center [404, 202] width 92 height 16
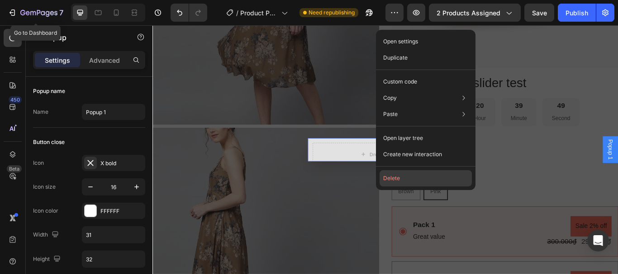
click at [409, 176] on button "Delete" at bounding box center [425, 178] width 92 height 16
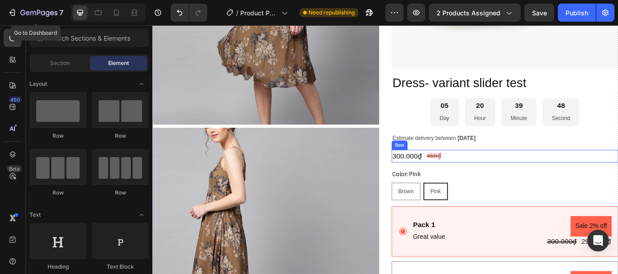
click at [616, 182] on div "300.000₫ Product Price Product Price 450₫ Compare Price Compare Price Row" at bounding box center [563, 178] width 264 height 15
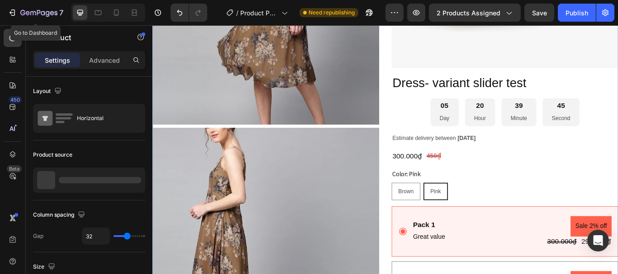
click at [582, 151] on div "Estimate delivery between [DATE]" at bounding box center [563, 157] width 264 height 13
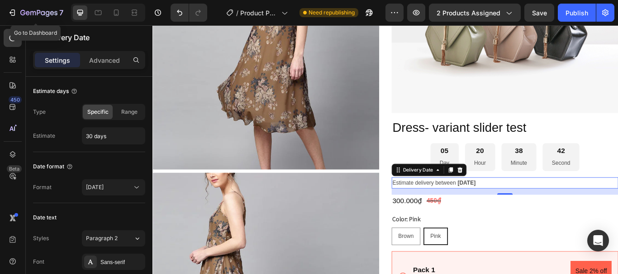
scroll to position [452, 0]
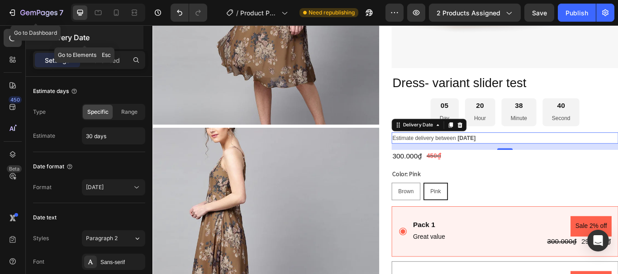
click at [103, 33] on p "Delivery Date" at bounding box center [93, 37] width 98 height 11
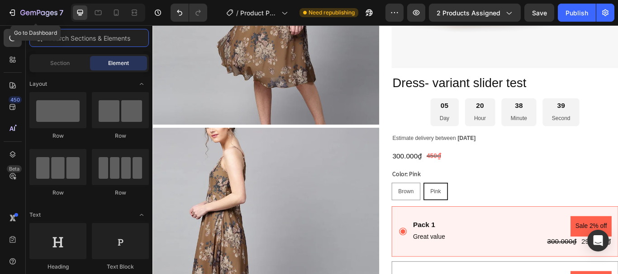
click at [103, 35] on input "text" at bounding box center [88, 38] width 119 height 18
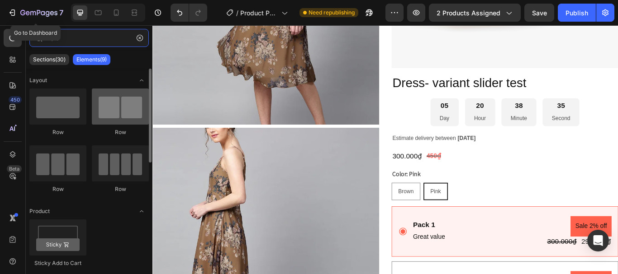
type input "row"
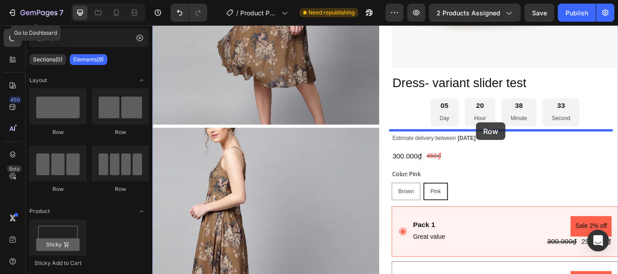
drag, startPoint x: 297, startPoint y: 146, endPoint x: 529, endPoint y: 139, distance: 232.5
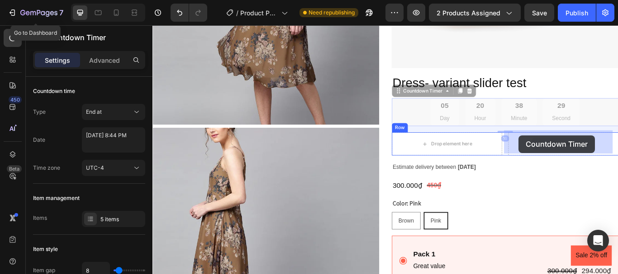
drag, startPoint x: 465, startPoint y: 102, endPoint x: 579, endPoint y: 154, distance: 125.2
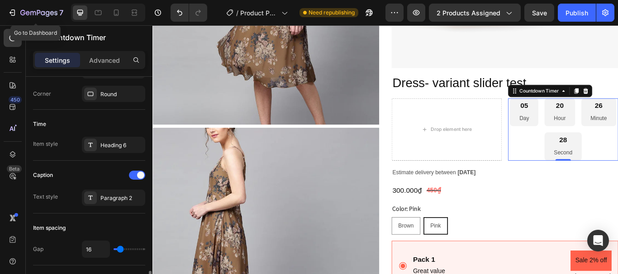
scroll to position [362, 0]
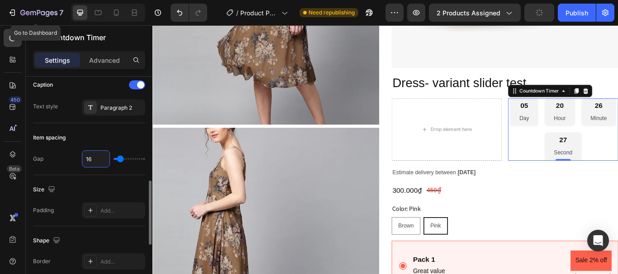
click at [94, 162] on input "16" at bounding box center [95, 159] width 27 height 16
type input "0"
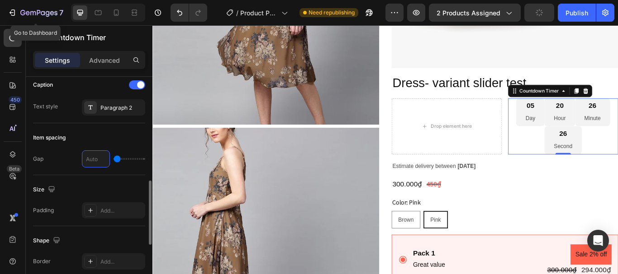
type input "1"
type input "10"
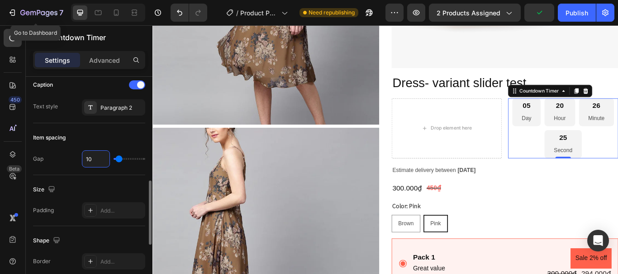
type input "1"
type input "0"
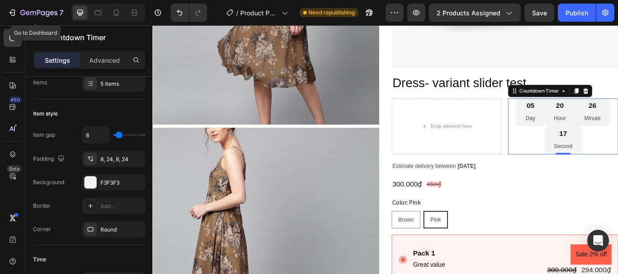
scroll to position [45, 0]
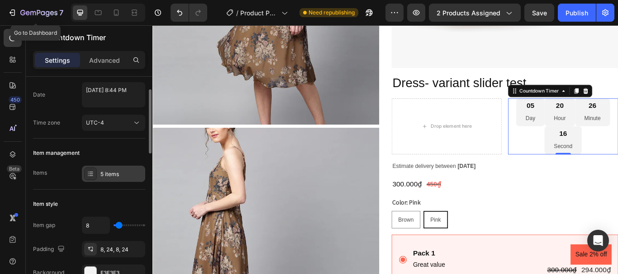
type input "0"
click at [119, 172] on div "5 items" at bounding box center [121, 174] width 42 height 8
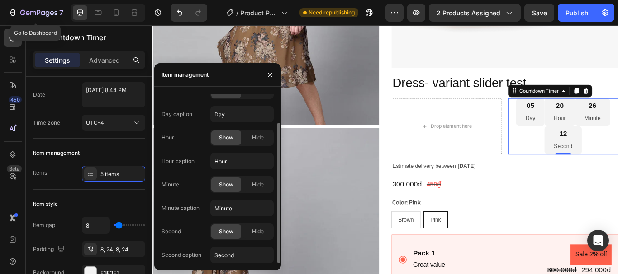
scroll to position [543, 0]
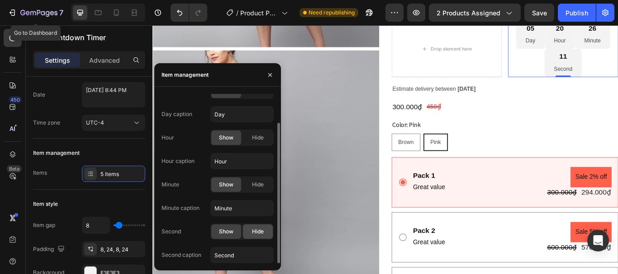
click at [255, 231] on span "Hide" at bounding box center [258, 232] width 12 height 8
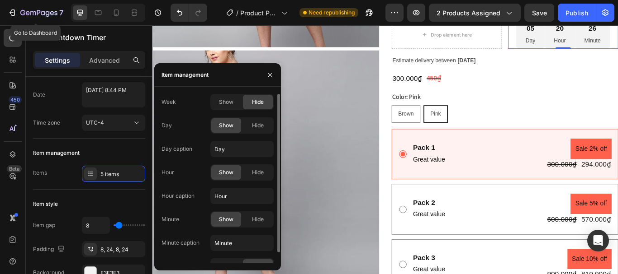
scroll to position [407, 0]
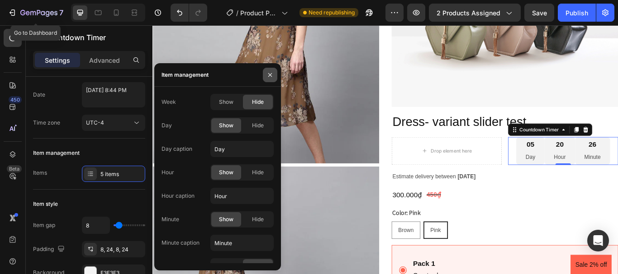
click at [274, 75] on button "button" at bounding box center [270, 75] width 14 height 14
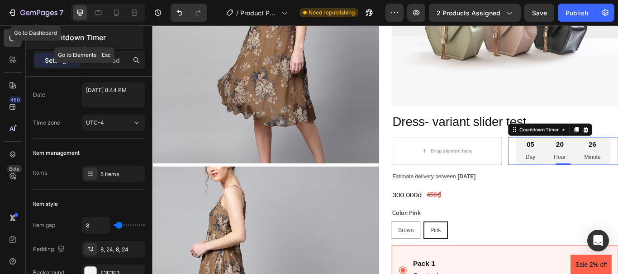
click at [113, 38] on p "Countdown Timer" at bounding box center [93, 37] width 98 height 11
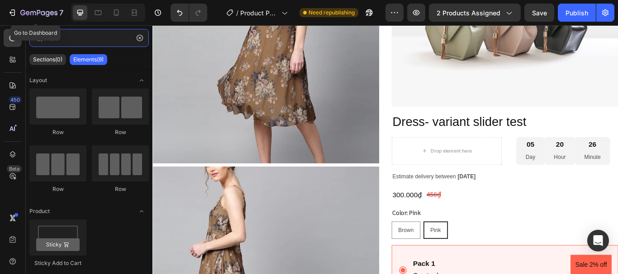
click at [113, 38] on input "row" at bounding box center [88, 38] width 119 height 18
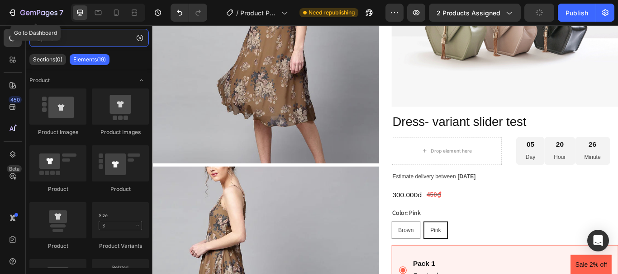
type input "r"
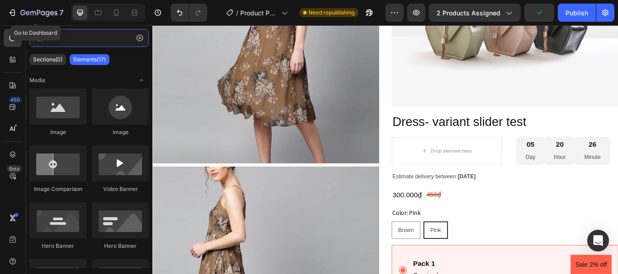
type input "i"
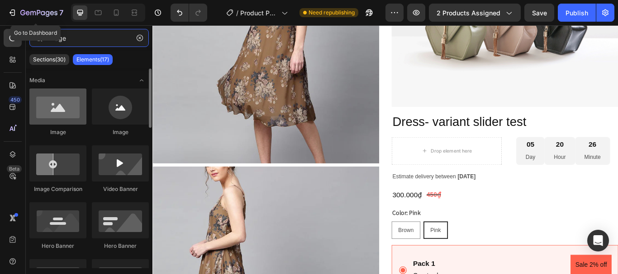
type input "image"
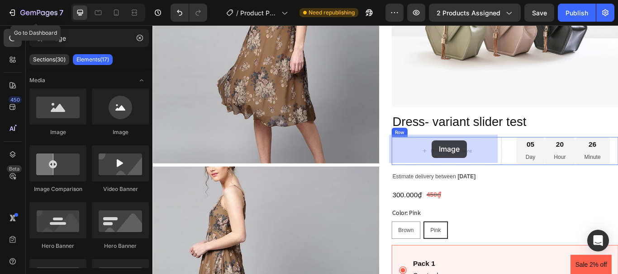
drag, startPoint x: 222, startPoint y: 137, endPoint x: 478, endPoint y: 160, distance: 257.4
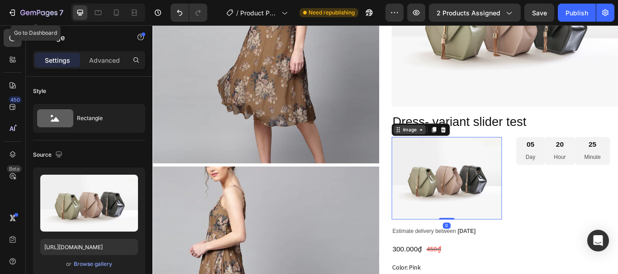
click at [450, 146] on div "Image" at bounding box center [451, 147] width 19 height 8
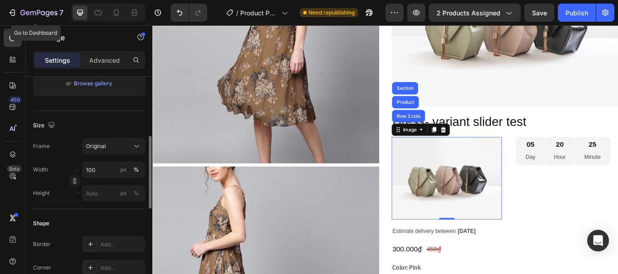
scroll to position [226, 0]
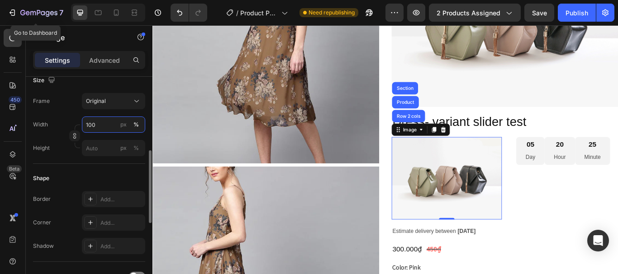
click at [103, 126] on input "100" at bounding box center [113, 125] width 63 height 16
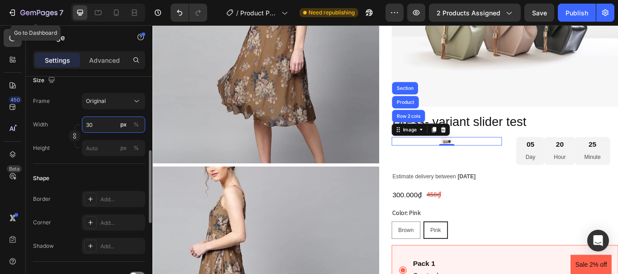
type input "3"
type input "50"
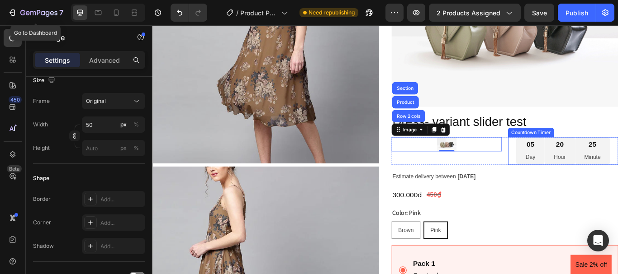
click at [592, 160] on div "05" at bounding box center [592, 165] width 11 height 10
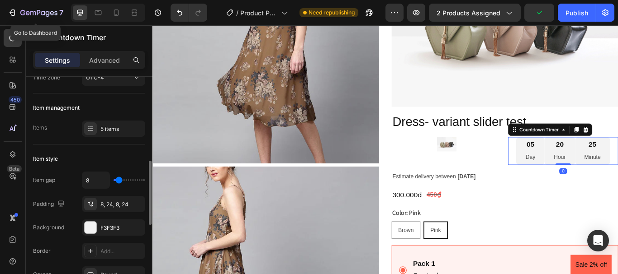
scroll to position [136, 0]
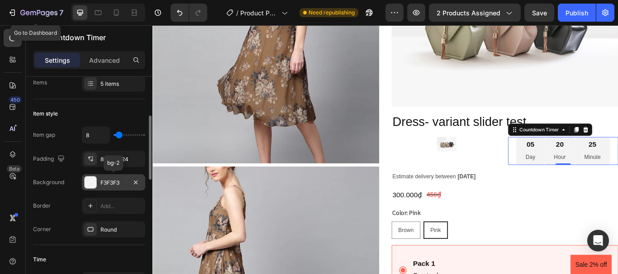
click at [106, 185] on div "F3F3F3" at bounding box center [113, 183] width 26 height 8
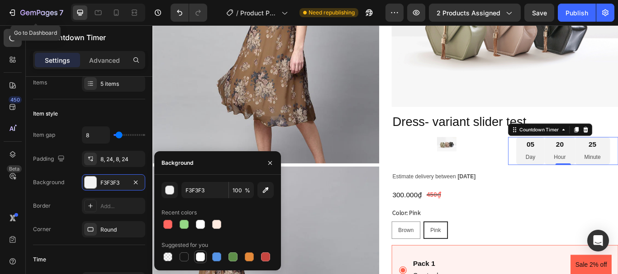
click at [200, 255] on div at bounding box center [200, 257] width 9 height 9
type input "FFFFFF"
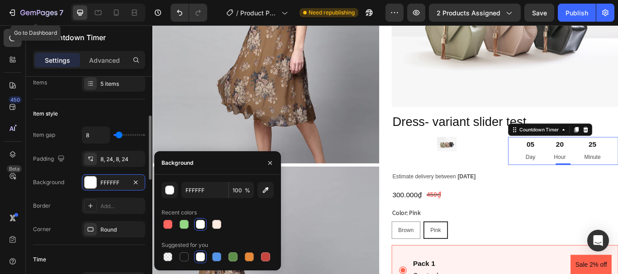
click at [118, 111] on div "Item style" at bounding box center [89, 114] width 112 height 14
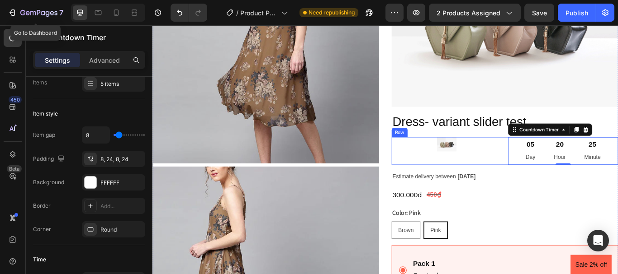
click at [535, 168] on div at bounding box center [495, 164] width 128 height 17
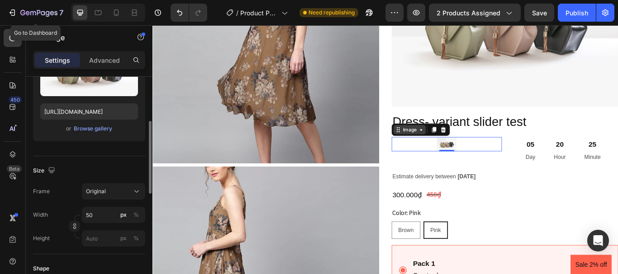
click at [453, 148] on div "Image" at bounding box center [451, 147] width 19 height 8
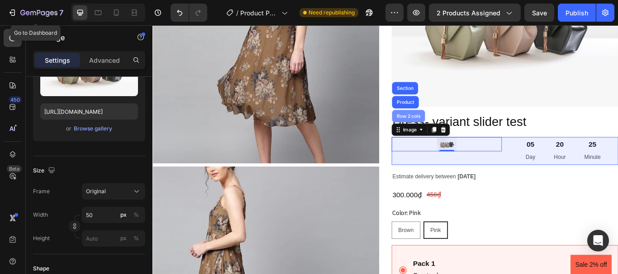
click at [457, 129] on div "Row 2 cols" at bounding box center [450, 131] width 31 height 5
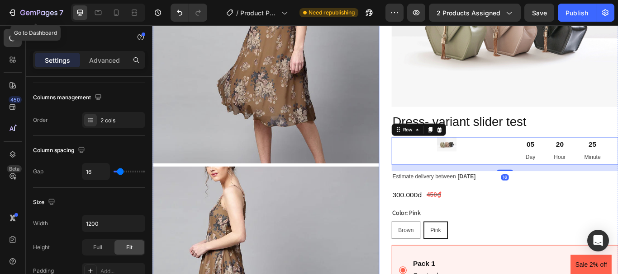
scroll to position [0, 0]
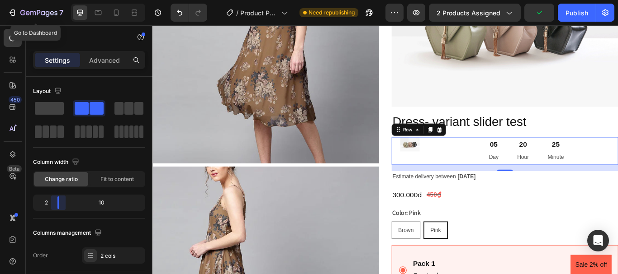
click at [48, 0] on body "7 Go to Dashboard Version history / Product Page - [DATE] 08:43:17 Need republi…" at bounding box center [309, 0] width 618 height 0
click at [511, 164] on div "05 Day 20 Hour 25 Minute" at bounding box center [588, 172] width 214 height 33
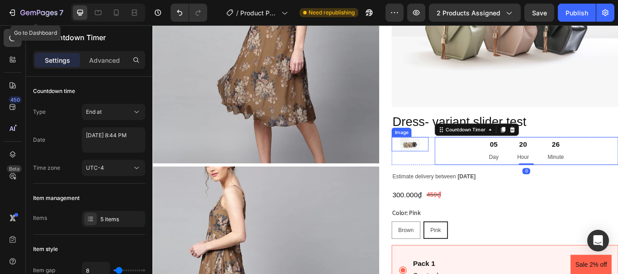
click at [459, 164] on img at bounding box center [452, 164] width 23 height 17
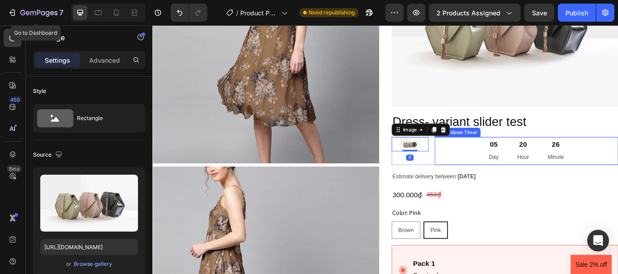
click at [535, 162] on div "05 Day" at bounding box center [549, 172] width 33 height 33
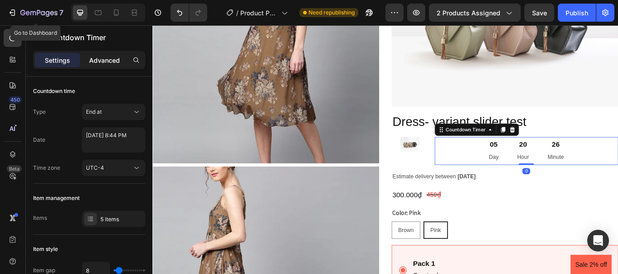
click at [102, 60] on p "Advanced" at bounding box center [104, 60] width 31 height 9
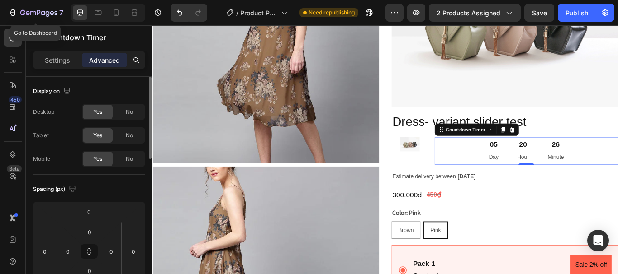
scroll to position [136, 0]
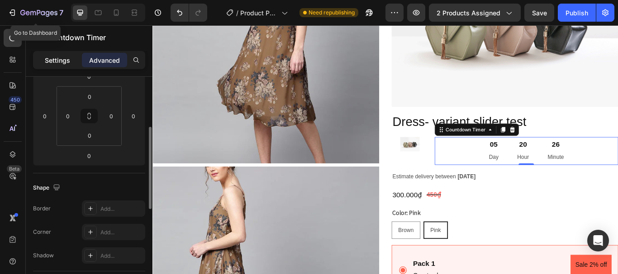
click at [52, 60] on p "Settings" at bounding box center [57, 60] width 25 height 9
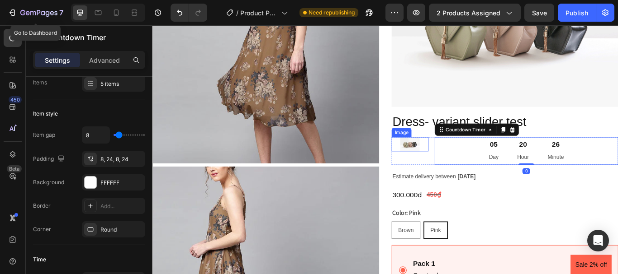
click at [453, 162] on img at bounding box center [452, 164] width 23 height 17
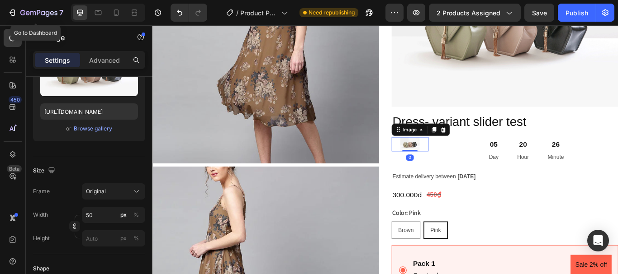
scroll to position [0, 0]
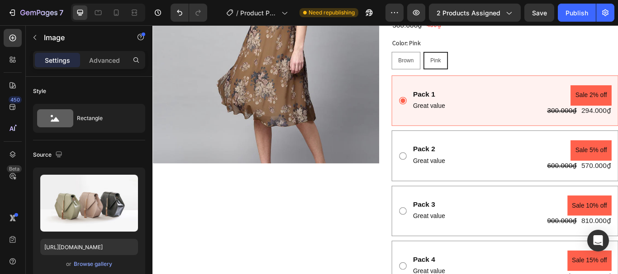
scroll to position [407, 0]
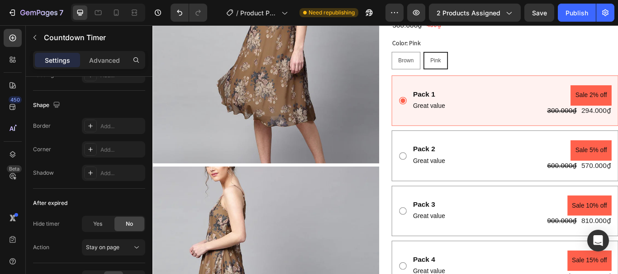
scroll to position [553, 0]
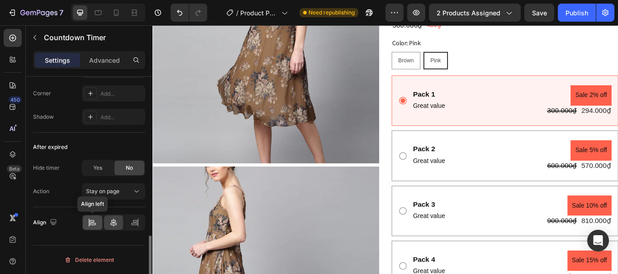
click at [93, 226] on icon at bounding box center [92, 222] width 9 height 9
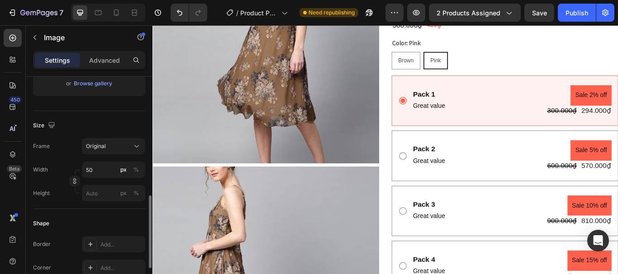
scroll to position [271, 0]
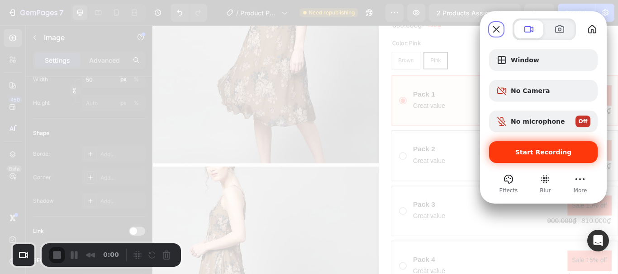
click at [540, 152] on span "Start Recording" at bounding box center [543, 152] width 57 height 7
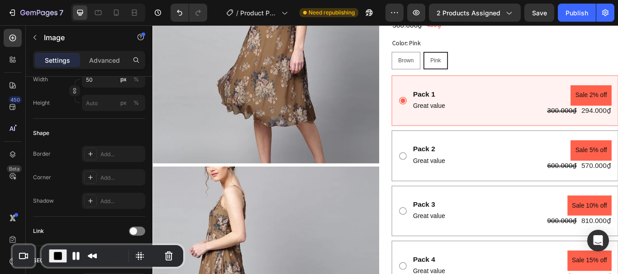
scroll to position [0, 0]
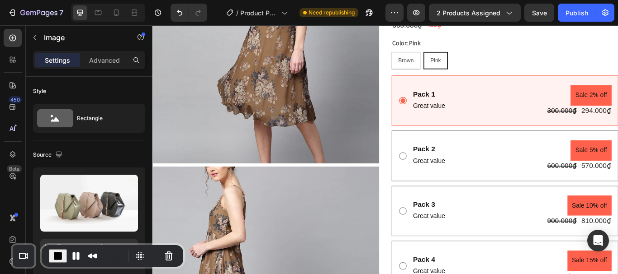
click at [38, 39] on icon "button" at bounding box center [34, 37] width 7 height 7
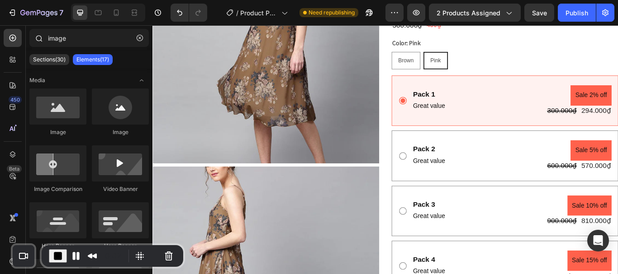
click at [37, 38] on icon at bounding box center [38, 37] width 7 height 7
click at [71, 44] on input "image" at bounding box center [88, 38] width 119 height 18
click at [139, 39] on icon "button" at bounding box center [140, 38] width 6 height 6
click at [102, 40] on input "image" at bounding box center [88, 38] width 119 height 18
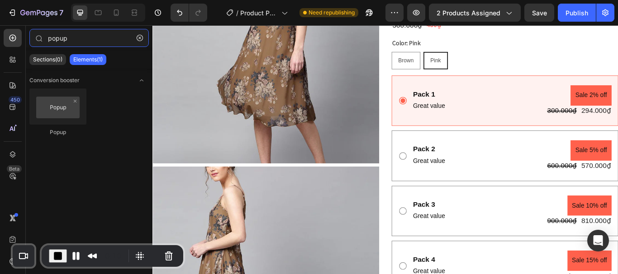
type input "popup"
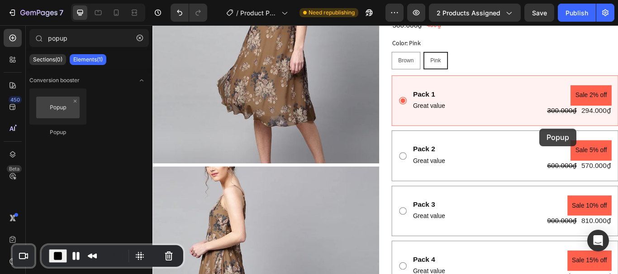
drag, startPoint x: 506, startPoint y: 151, endPoint x: 603, endPoint y: 146, distance: 96.9
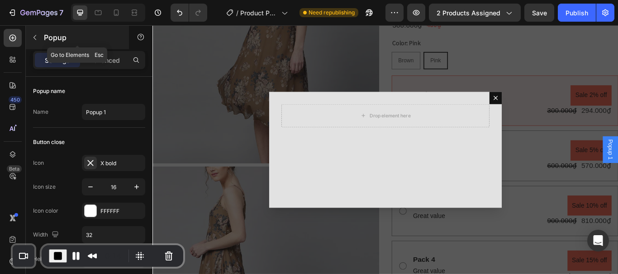
click at [35, 39] on icon "button" at bounding box center [34, 37] width 7 height 7
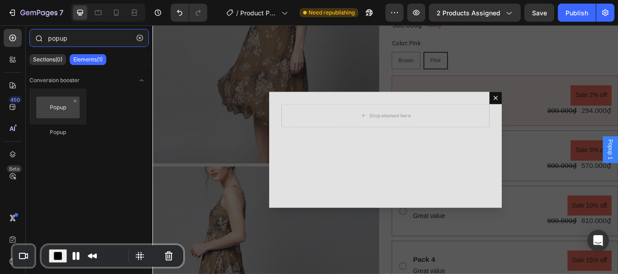
click at [84, 37] on input "popup" at bounding box center [88, 38] width 119 height 18
drag, startPoint x: 84, startPoint y: 37, endPoint x: 35, endPoint y: 37, distance: 49.3
click at [35, 37] on div "popup" at bounding box center [89, 40] width 127 height 22
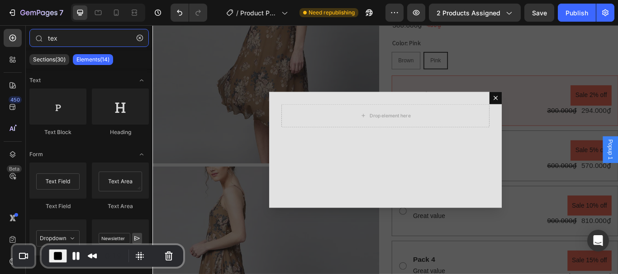
type input "tex"
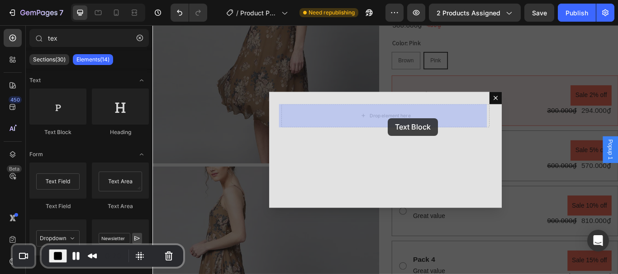
drag, startPoint x: 589, startPoint y: 178, endPoint x: 413, endPoint y: 127, distance: 182.6
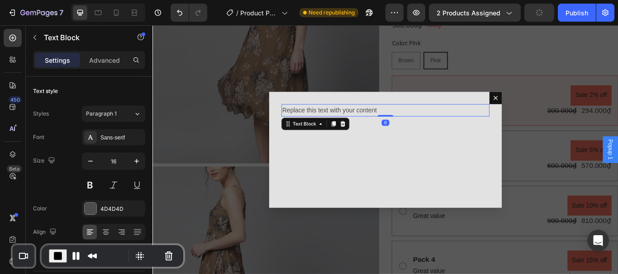
click at [391, 125] on div "Replace this text with your content" at bounding box center [423, 125] width 242 height 15
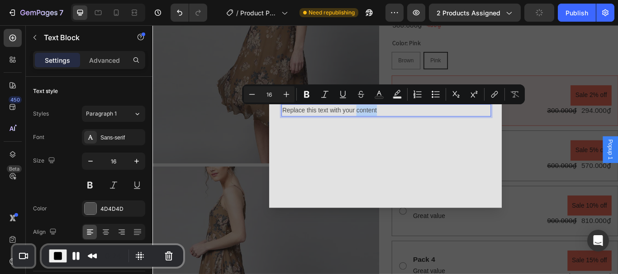
click at [424, 126] on p "Replace this text with your content" at bounding box center [423, 124] width 241 height 13
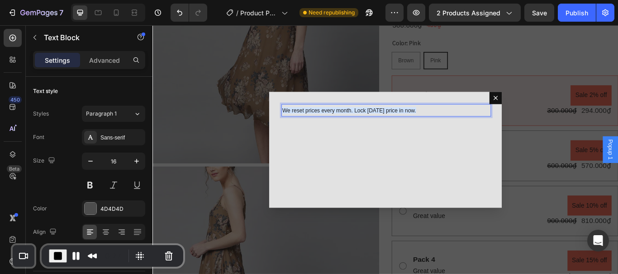
click at [443, 162] on div "We reset prices every month. Lock [DATE] price in now. Text Block 0" at bounding box center [423, 171] width 271 height 136
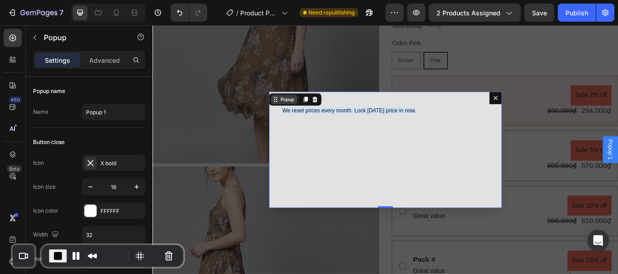
click at [309, 112] on div "Popup" at bounding box center [309, 112] width 20 height 8
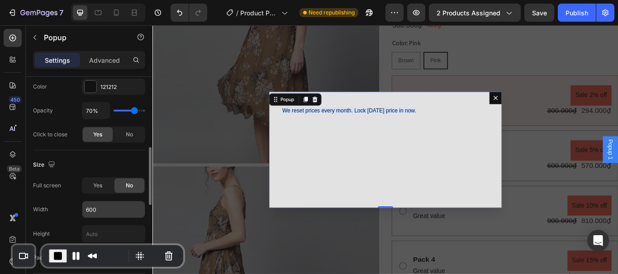
scroll to position [362, 0]
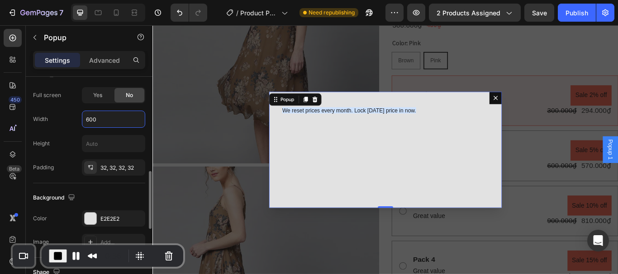
click at [114, 121] on input "600" at bounding box center [113, 119] width 62 height 16
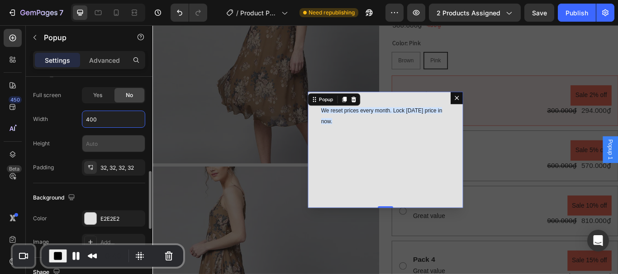
type input "400"
click at [100, 146] on input "text" at bounding box center [113, 144] width 62 height 16
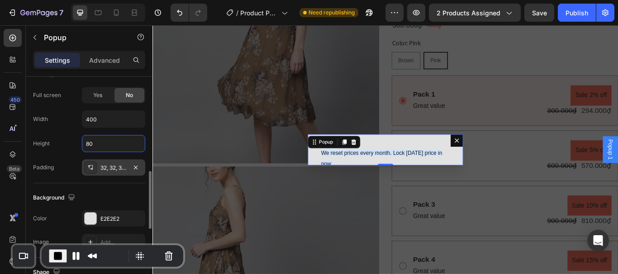
type input "80"
click at [116, 167] on div "32, 32, 32, 32" at bounding box center [113, 168] width 26 height 8
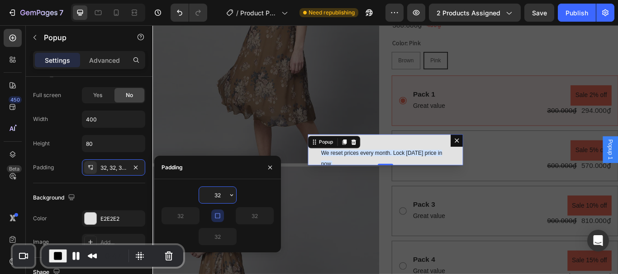
click at [223, 194] on input "32" at bounding box center [217, 195] width 37 height 16
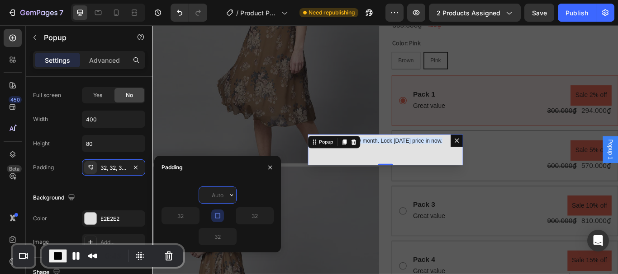
type input "0"
click at [101, 158] on div "Full screen Yes No Width 400 Height 80 Padding 32, 32, 32, 32" at bounding box center [89, 131] width 112 height 89
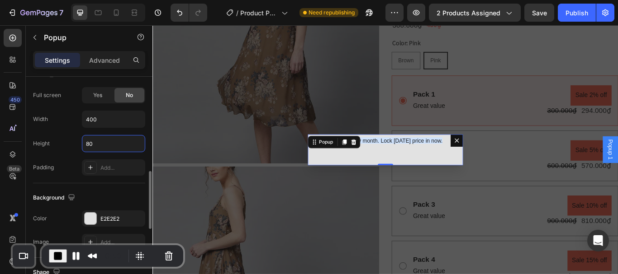
click at [116, 146] on input "80" at bounding box center [113, 144] width 62 height 16
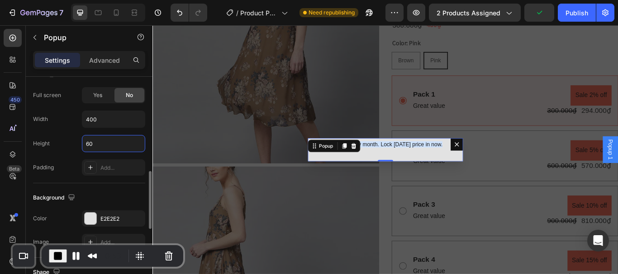
click at [111, 142] on input "60" at bounding box center [113, 144] width 62 height 16
type input "6"
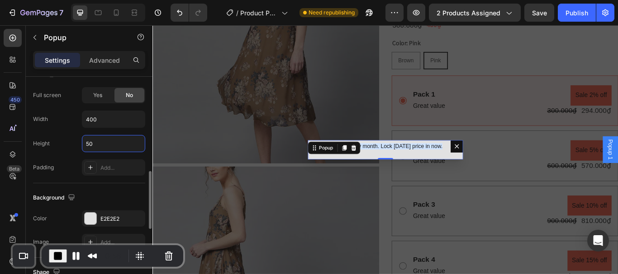
type input "50"
click at [57, 131] on div "Full screen Yes No Width 400 Height 50 Padding Add..." at bounding box center [89, 131] width 112 height 89
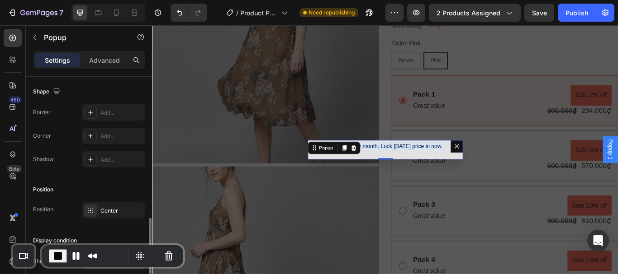
scroll to position [588, 0]
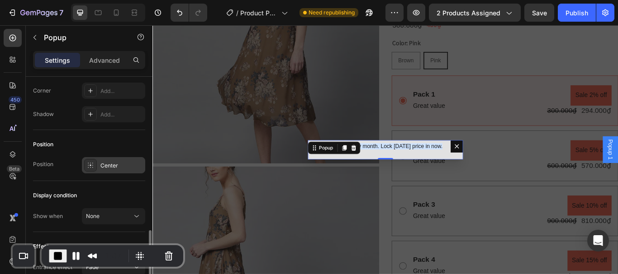
click at [122, 164] on div "Center" at bounding box center [121, 166] width 42 height 8
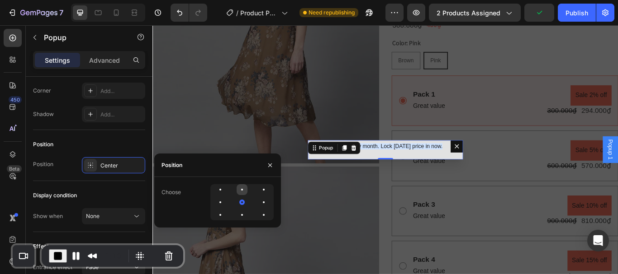
click at [242, 189] on div at bounding box center [242, 190] width 2 height 2
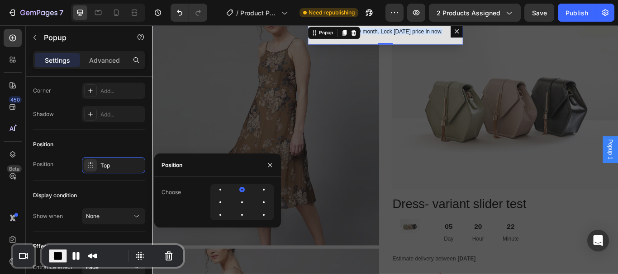
scroll to position [226, 0]
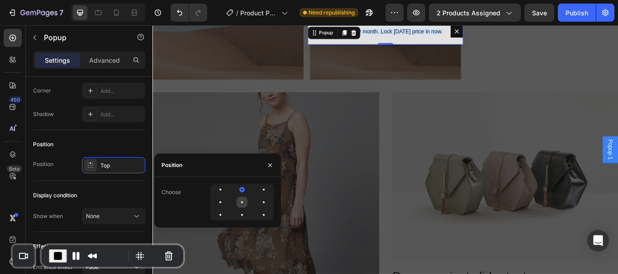
click at [258, 201] on div at bounding box center [263, 202] width 11 height 11
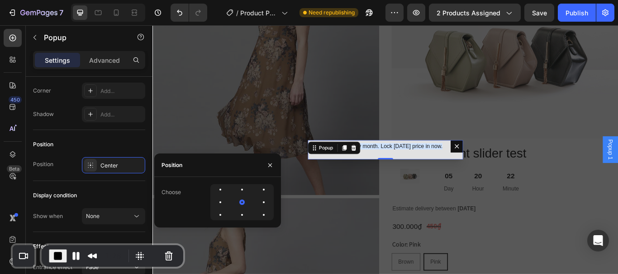
scroll to position [362, 0]
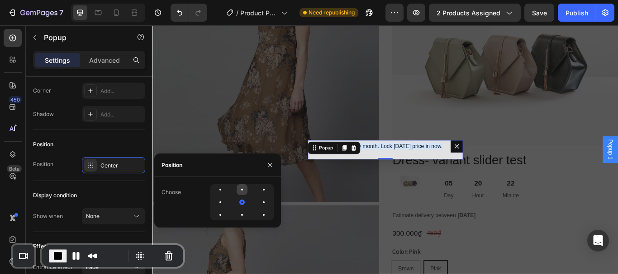
click at [258, 188] on div at bounding box center [263, 189] width 11 height 11
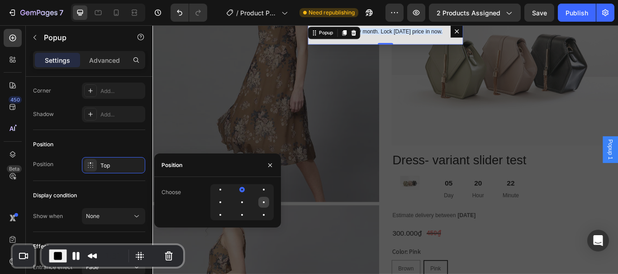
click at [226, 210] on div at bounding box center [220, 215] width 11 height 11
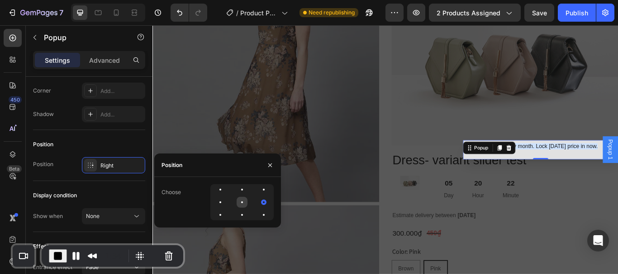
click at [258, 205] on div at bounding box center [263, 202] width 11 height 11
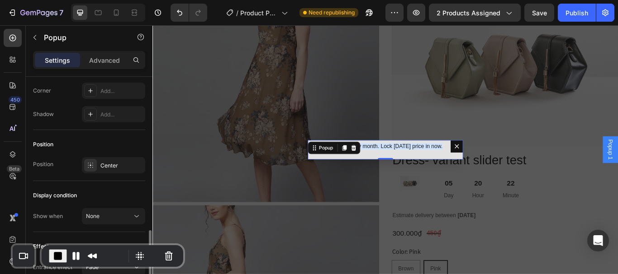
click at [117, 135] on div "Position Position Center" at bounding box center [89, 155] width 112 height 51
click at [359, 171] on div "Popup" at bounding box center [354, 169] width 20 height 8
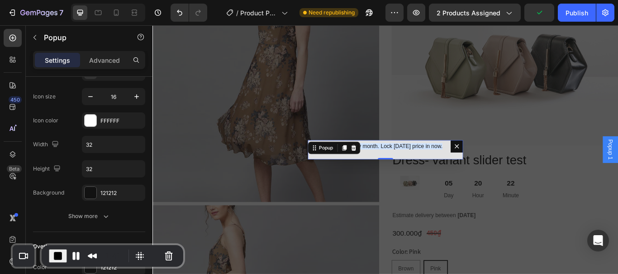
scroll to position [0, 0]
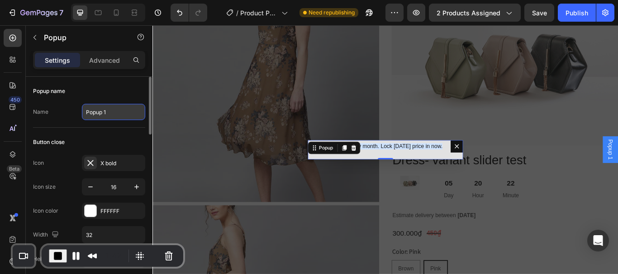
click at [119, 113] on input "Popup 1" at bounding box center [113, 112] width 63 height 16
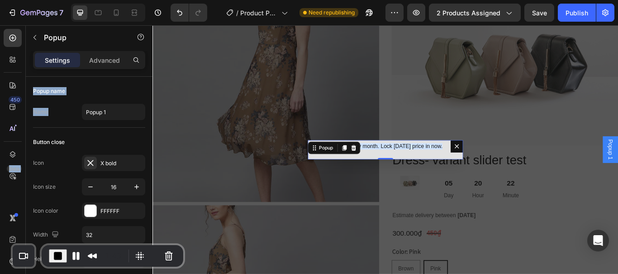
drag, startPoint x: 50, startPoint y: 111, endPoint x: 24, endPoint y: 112, distance: 25.8
click at [24, 112] on div "450 Beta tex Sections(30) Elements(14) Text Text Block Heading Form Text Field …" at bounding box center [76, 149] width 152 height 249
click at [414, 132] on div "Backdrop" at bounding box center [423, 170] width 543 height 291
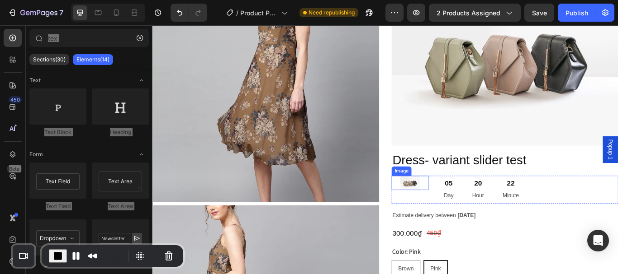
click at [449, 208] on img at bounding box center [452, 209] width 23 height 17
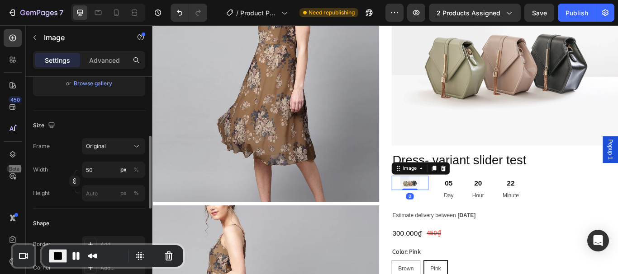
scroll to position [362, 0]
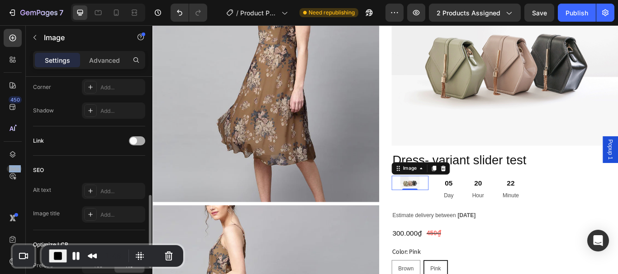
click at [135, 140] on span at bounding box center [133, 140] width 7 height 7
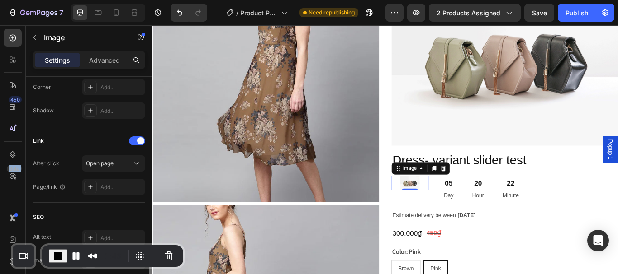
scroll to position [407, 0]
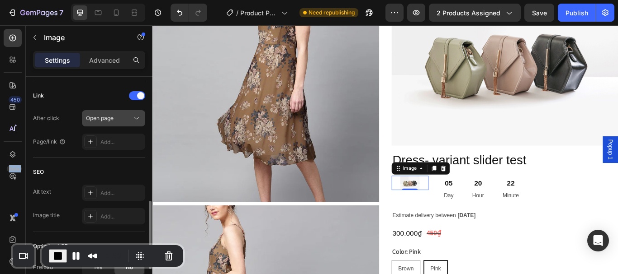
click at [118, 120] on div "Open page" at bounding box center [109, 118] width 46 height 8
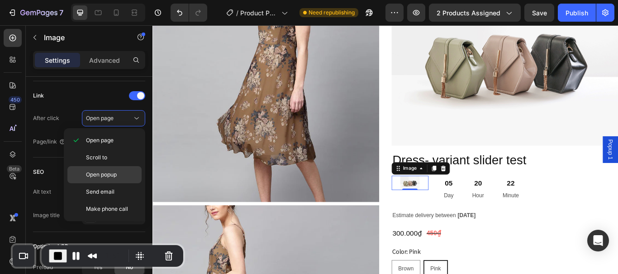
click at [109, 174] on span "Open popup" at bounding box center [101, 175] width 31 height 8
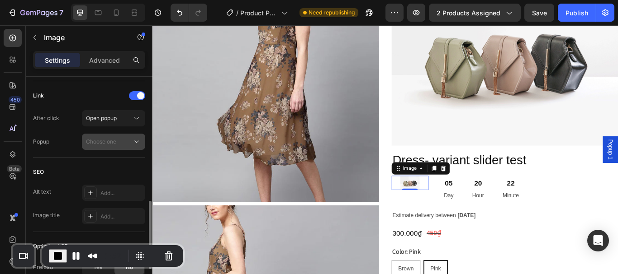
click at [118, 142] on div "Choose one" at bounding box center [109, 142] width 46 height 8
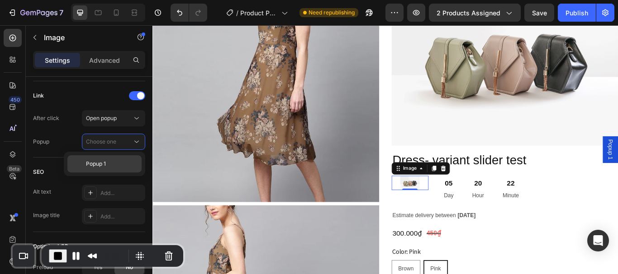
drag, startPoint x: 109, startPoint y: 163, endPoint x: 223, endPoint y: 134, distance: 118.0
click at [109, 163] on p "Popup 1" at bounding box center [112, 164] width 52 height 8
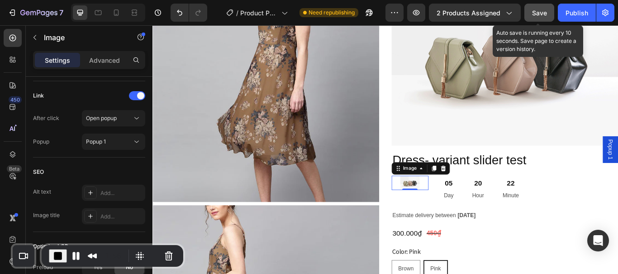
drag, startPoint x: 545, startPoint y: 11, endPoint x: 373, endPoint y: 69, distance: 181.1
click at [545, 11] on span "Save" at bounding box center [539, 13] width 15 height 8
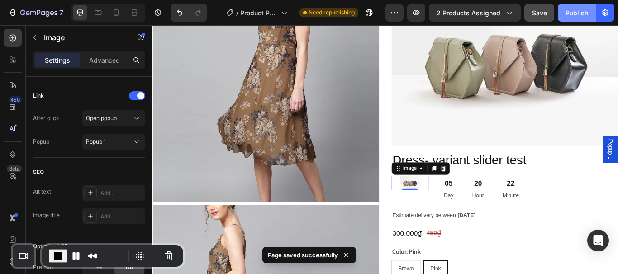
click at [575, 11] on div "Publish" at bounding box center [576, 12] width 23 height 9
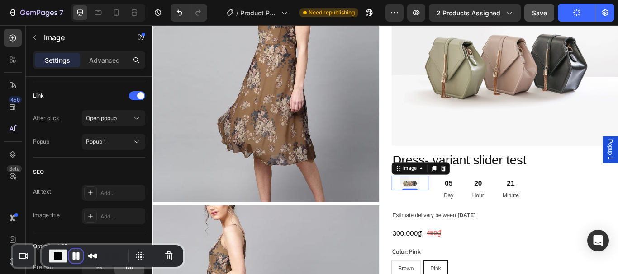
click at [72, 256] on button "Pause Recording" at bounding box center [76, 256] width 14 height 14
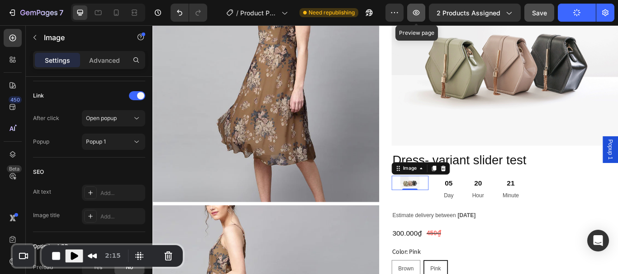
click at [420, 15] on icon "button" at bounding box center [415, 12] width 9 height 9
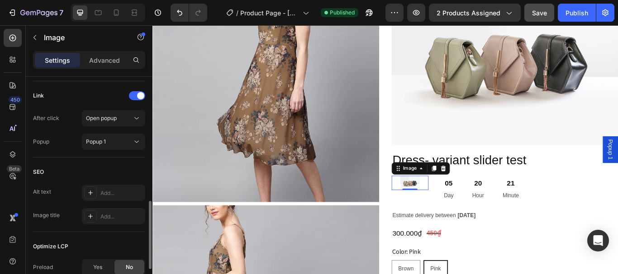
click at [74, 253] on div "Optimize LCP" at bounding box center [89, 247] width 112 height 14
click at [73, 254] on div "Optimize LCP Preload Yes No Quality High" at bounding box center [89, 269] width 112 height 75
click at [373, 86] on img at bounding box center [284, 100] width 264 height 264
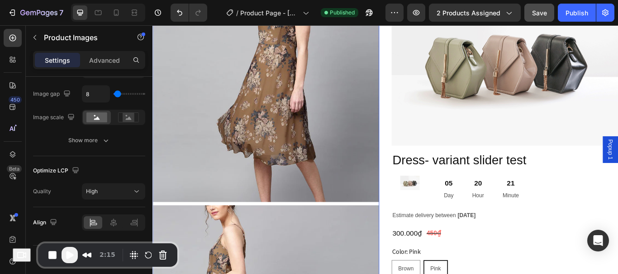
scroll to position [0, 0]
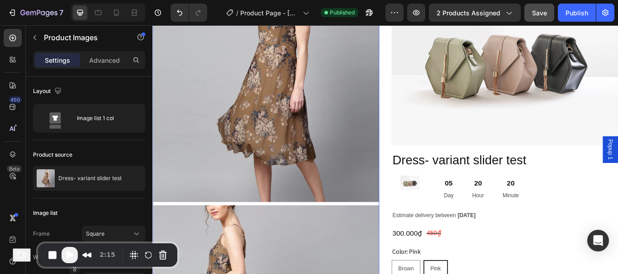
click at [72, 254] on span "Play Recording" at bounding box center [69, 255] width 11 height 11
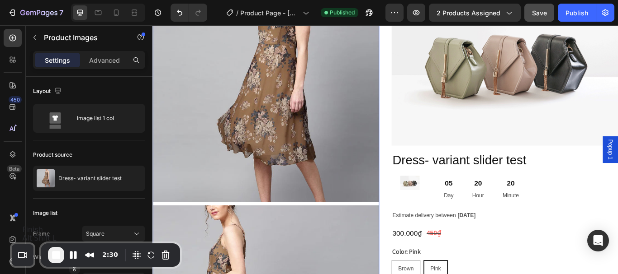
click at [54, 255] on span "End Recording" at bounding box center [56, 255] width 11 height 11
